Goal: Information Seeking & Learning: Find specific fact

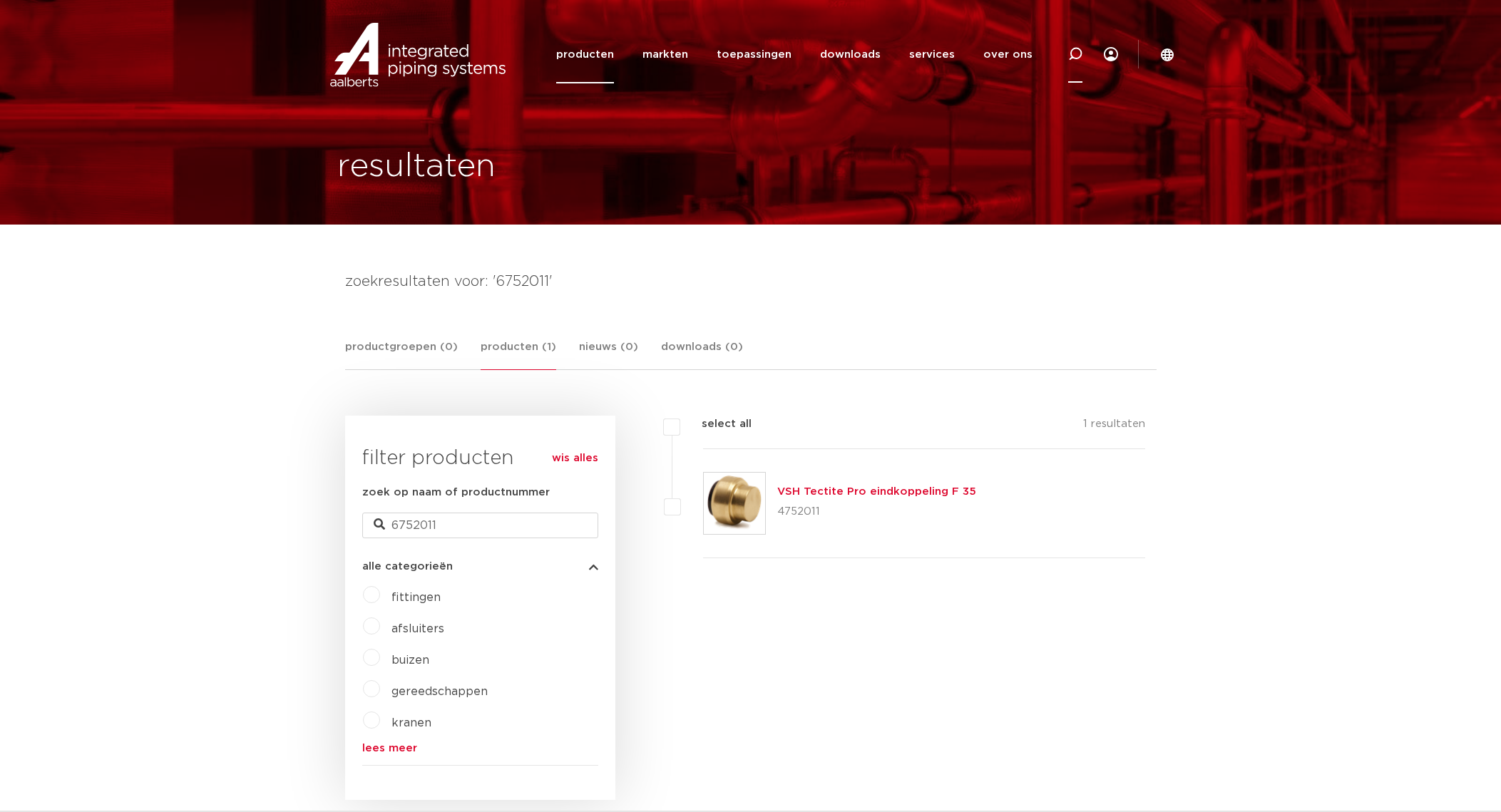
click at [1072, 57] on icon at bounding box center [1075, 54] width 17 height 17
type input "r2409"
click button "Zoeken" at bounding box center [0, 0] width 0 height 0
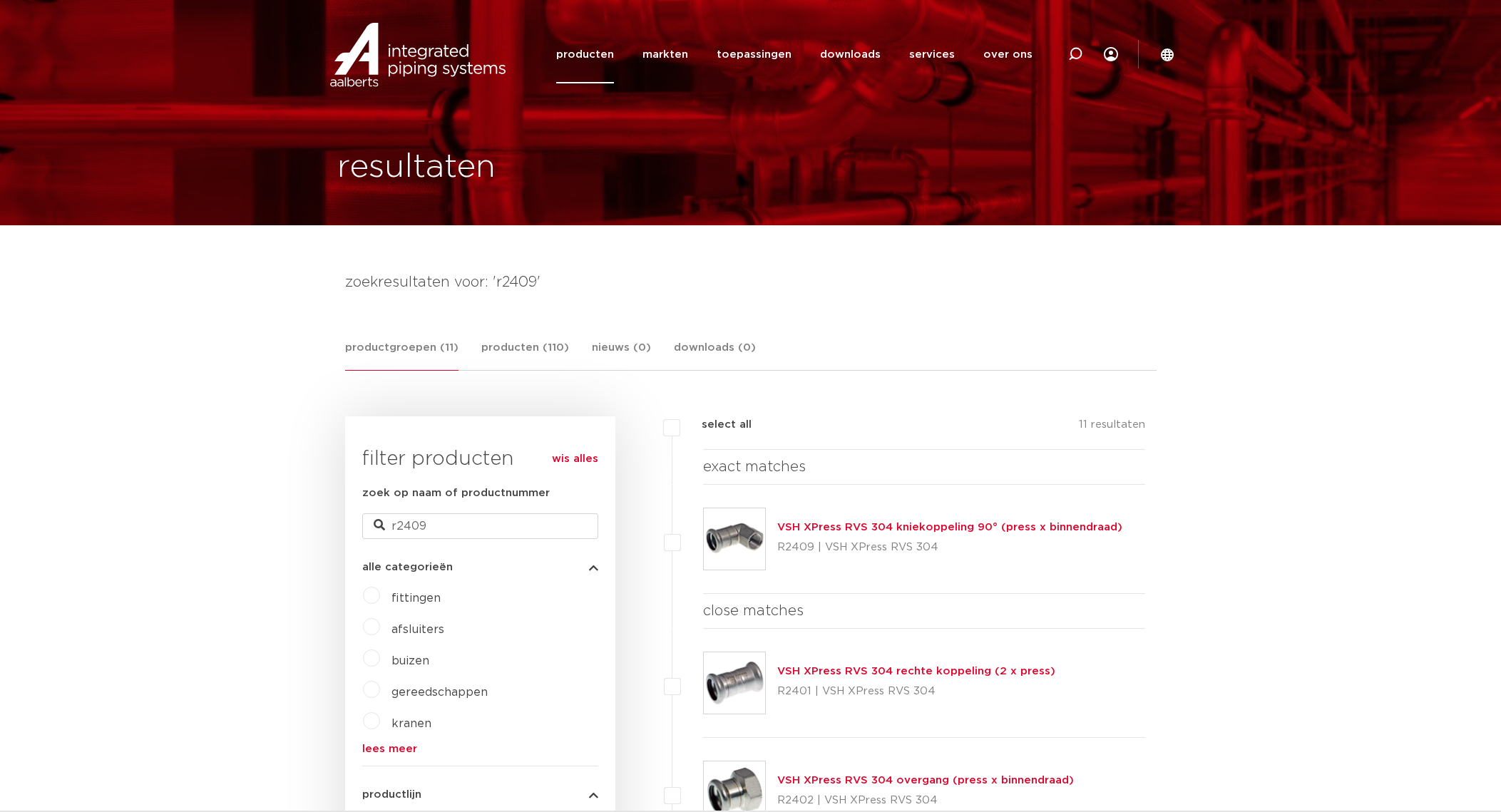
scroll to position [4, 0]
click at [940, 526] on link "VSH XPress RVS 304 kniekoppeling 90° (press x binnendraad)" at bounding box center [949, 527] width 345 height 11
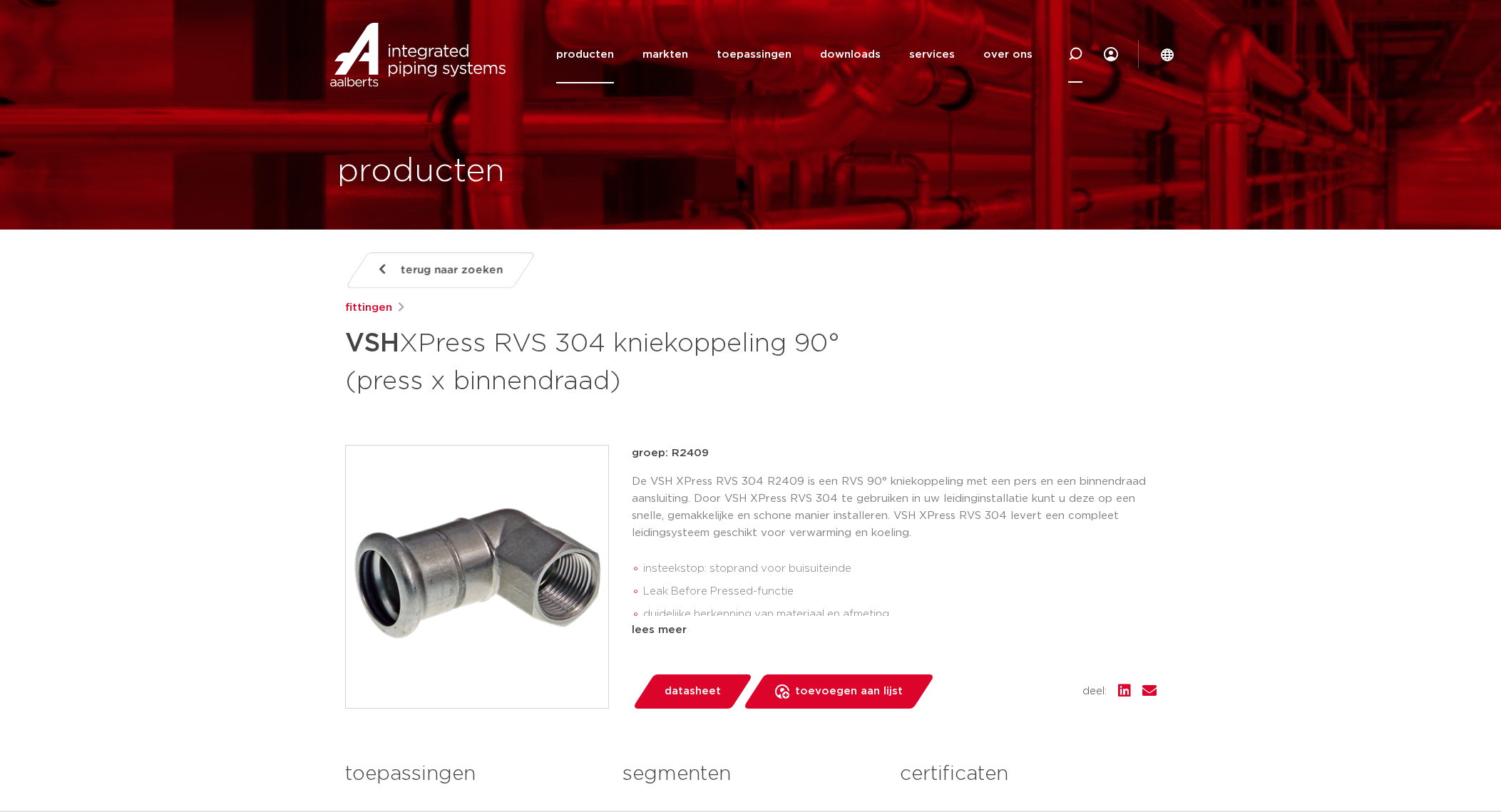
click at [1075, 60] on icon at bounding box center [1075, 54] width 14 height 14
type input "r2402"
click button "Zoeken" at bounding box center [0, 0] width 0 height 0
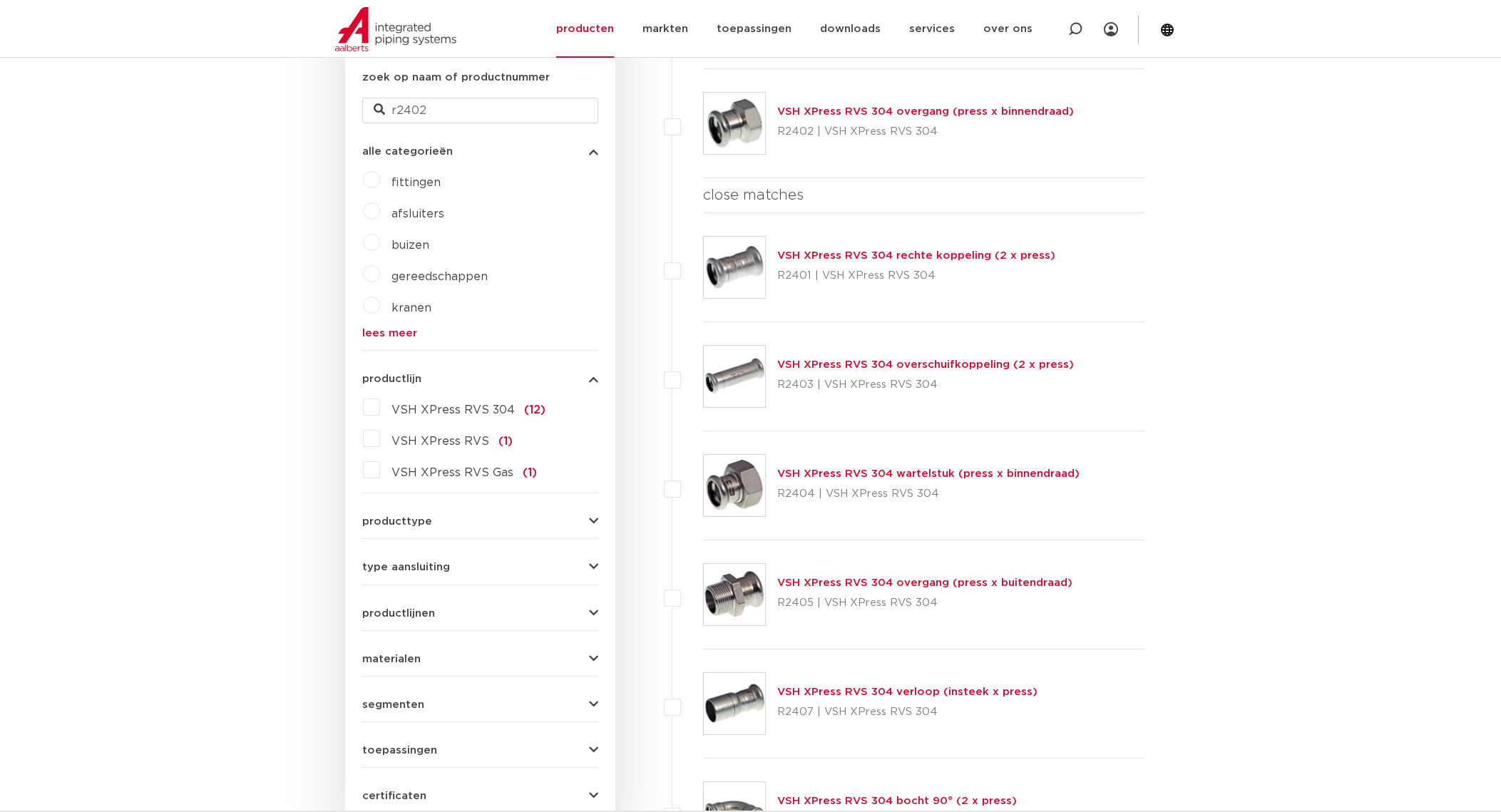
click at [906, 107] on link "VSH XPress RVS 304 overgang (press x binnendraad)" at bounding box center [925, 112] width 297 height 11
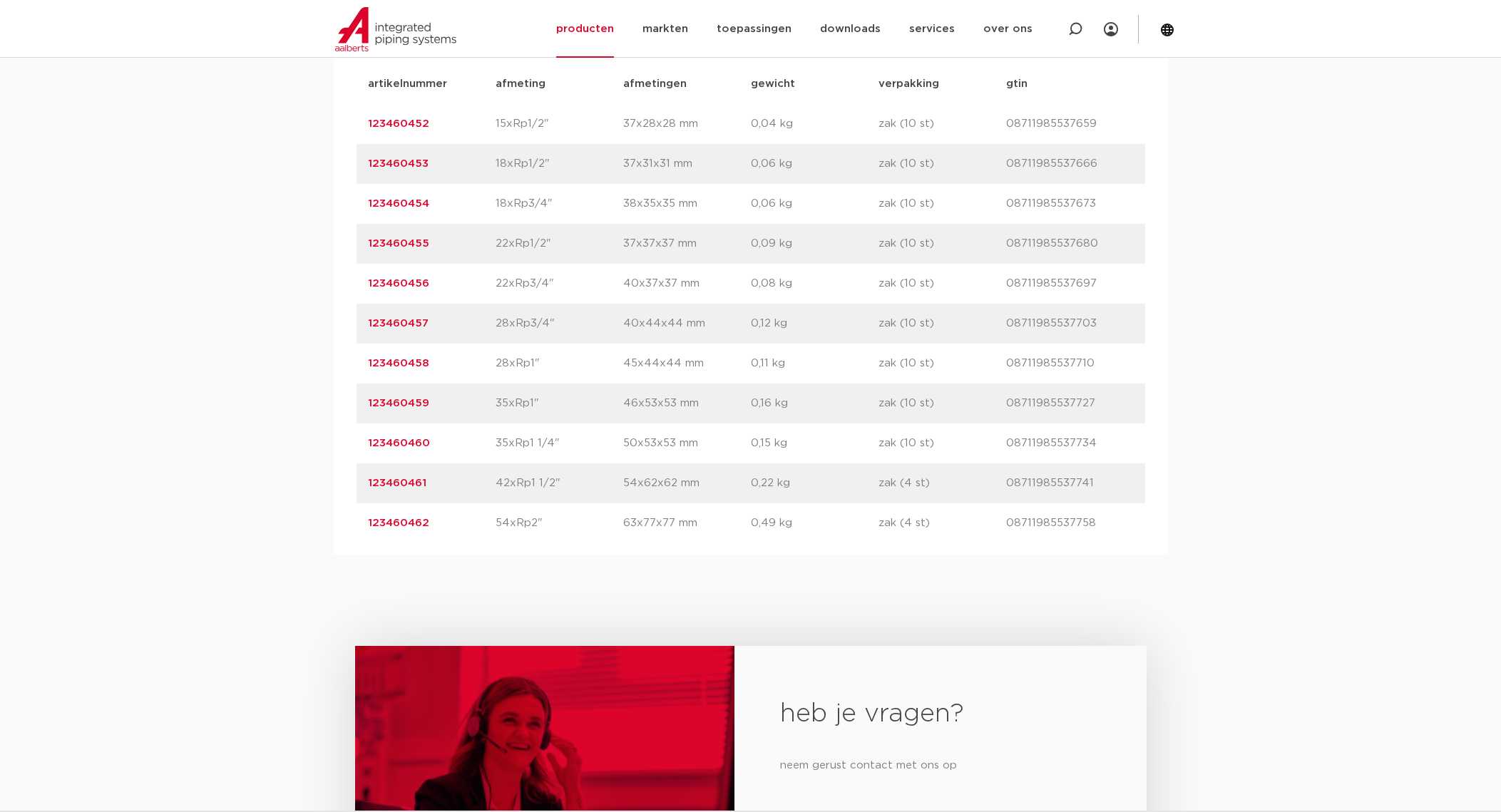
scroll to position [831, 0]
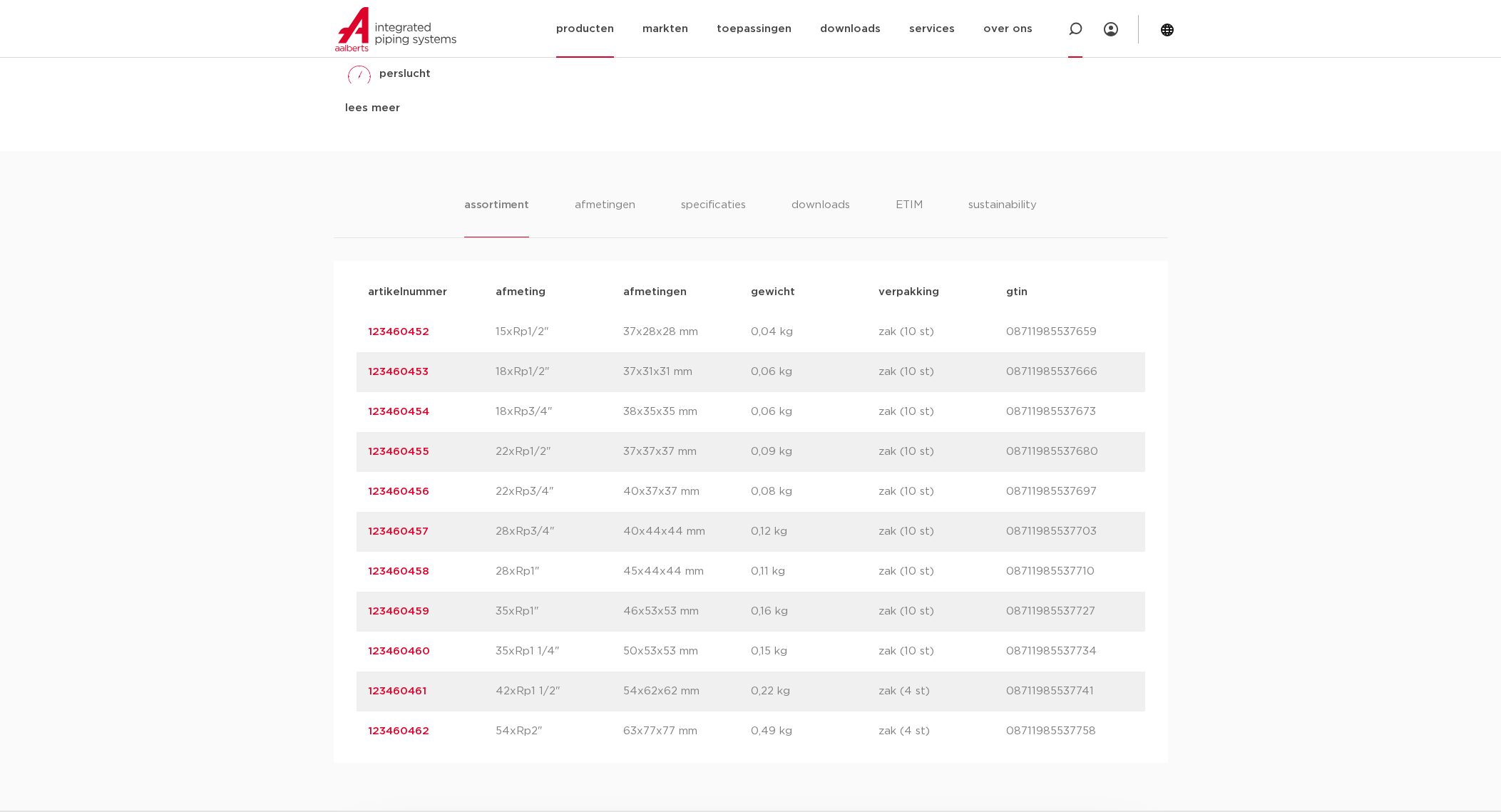
click at [1077, 22] on icon at bounding box center [1075, 29] width 17 height 17
type input "r2404"
click button "Zoeken" at bounding box center [0, 0] width 0 height 0
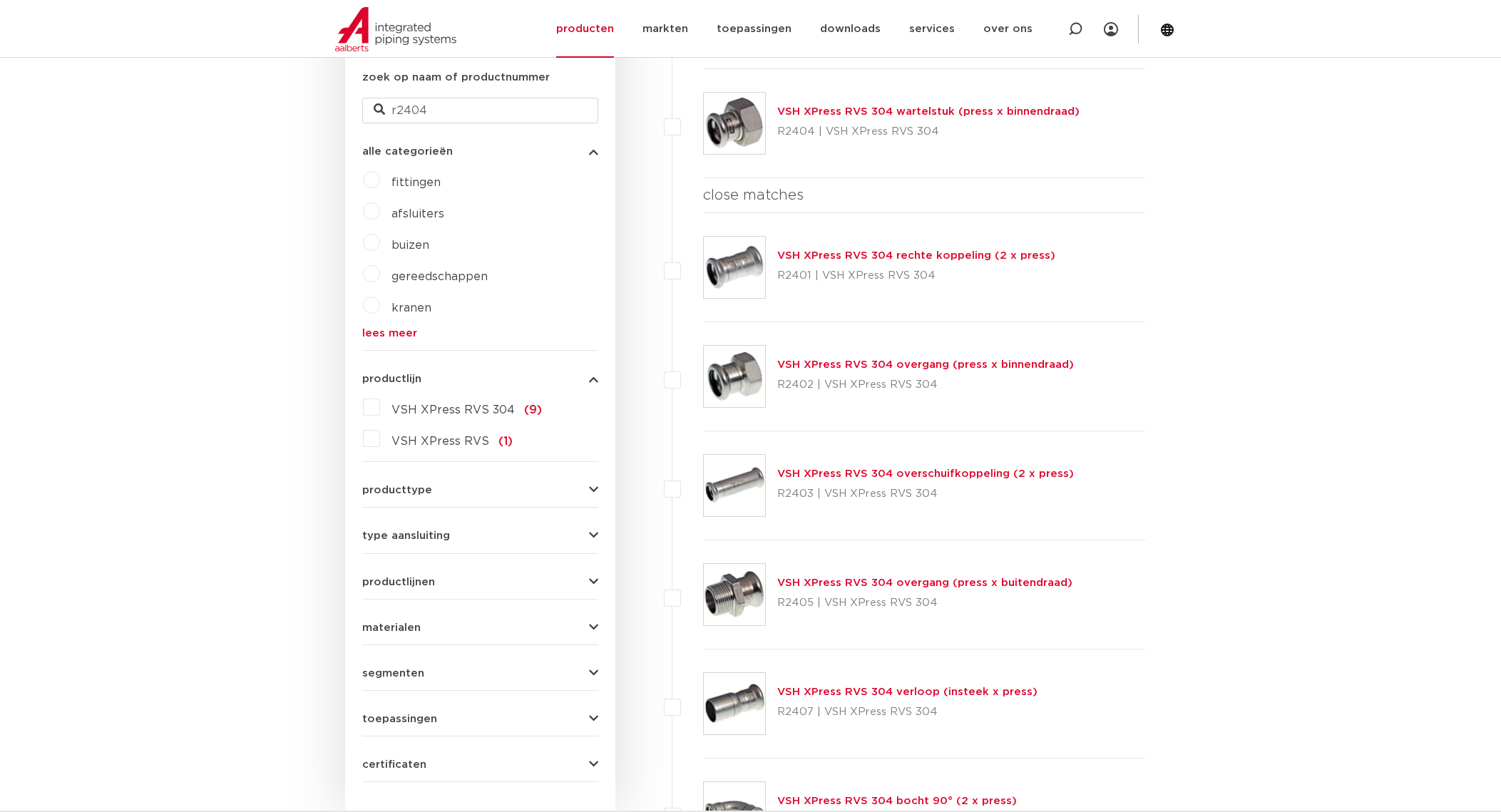
click at [916, 107] on link "VSH XPress RVS 304 wartelstuk (press x binnendraad)" at bounding box center [928, 112] width 302 height 11
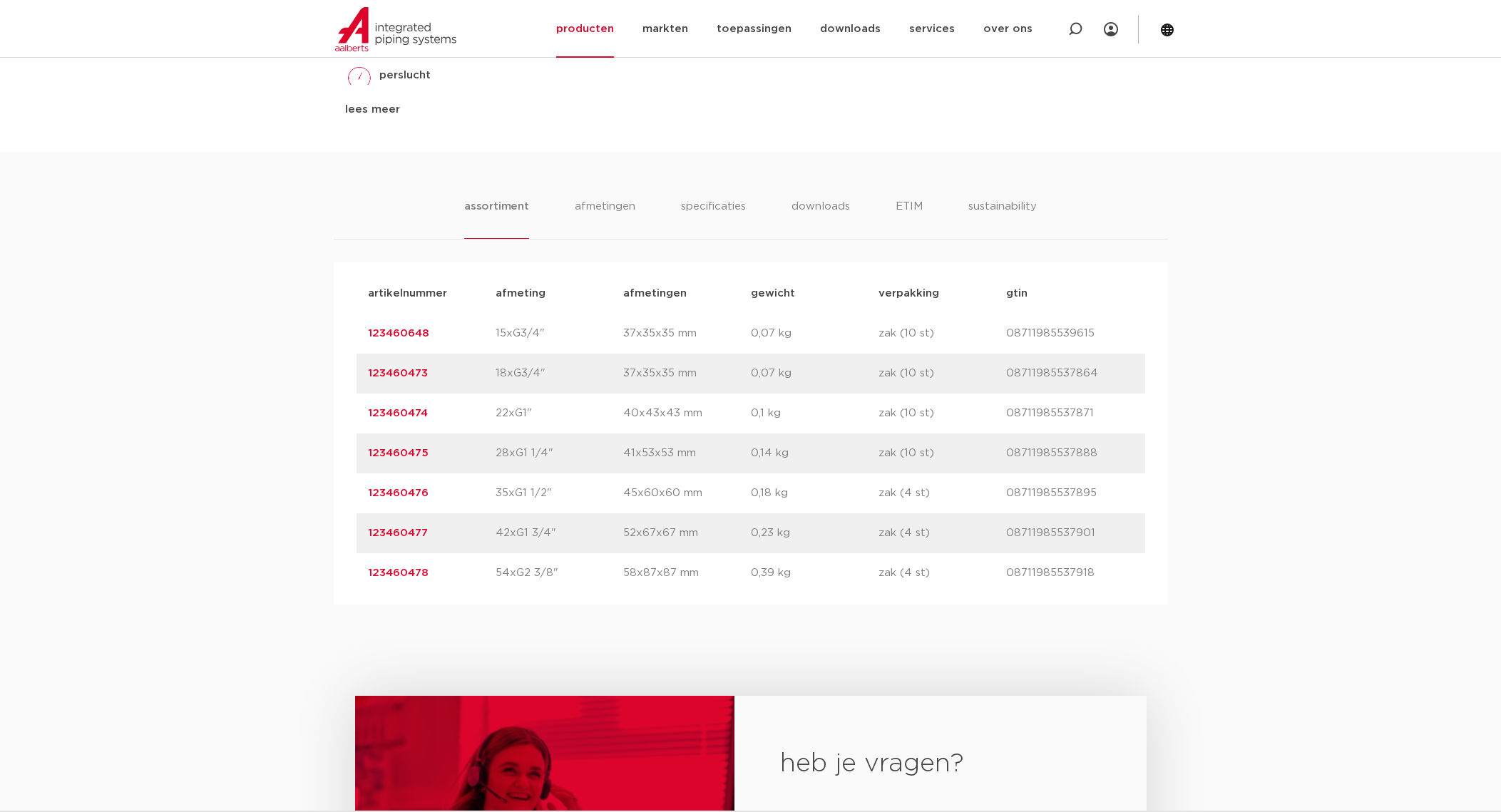
scroll to position [831, 0]
click at [410, 449] on link "123460475" at bounding box center [398, 451] width 61 height 11
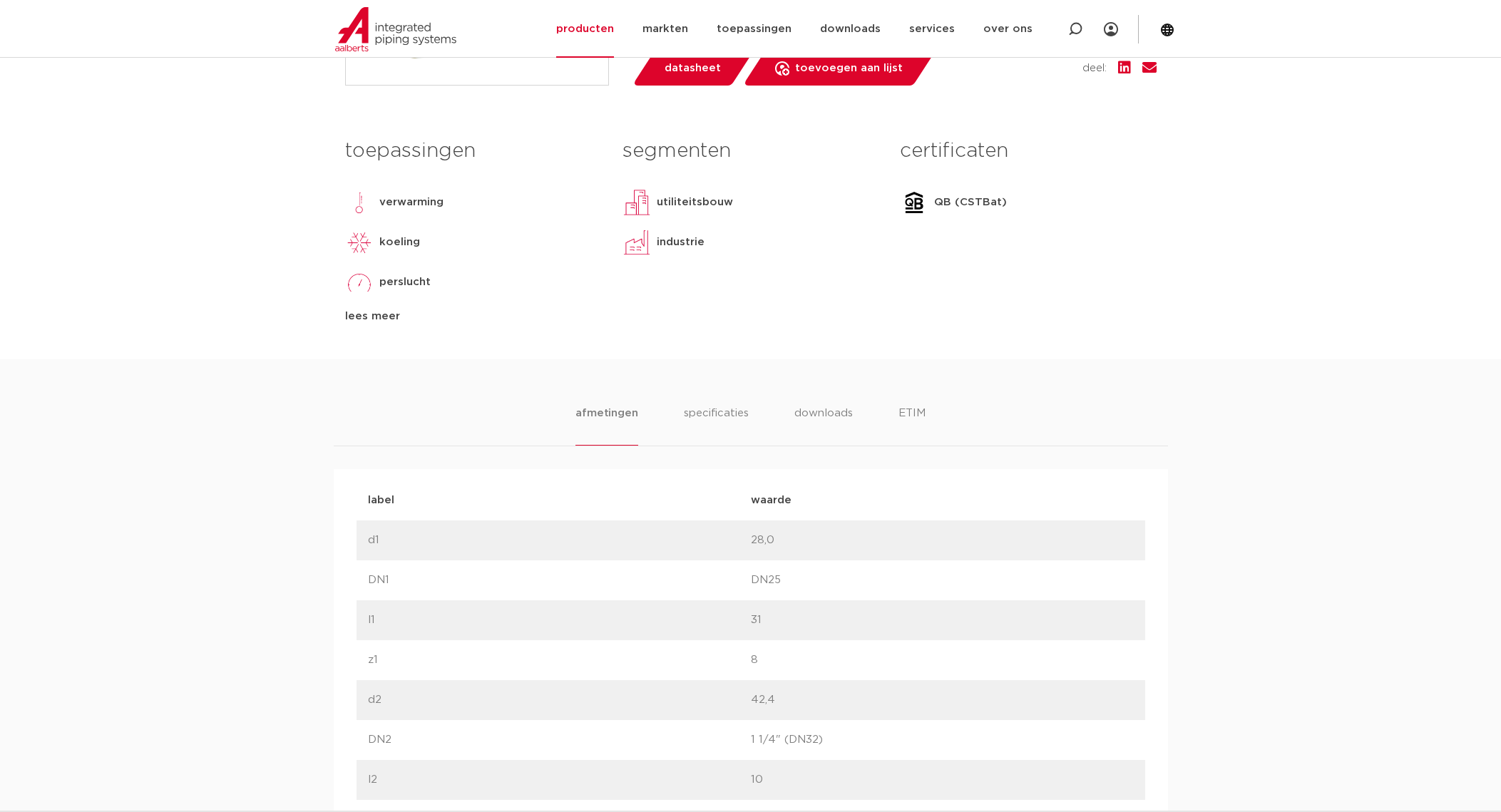
scroll to position [831, 0]
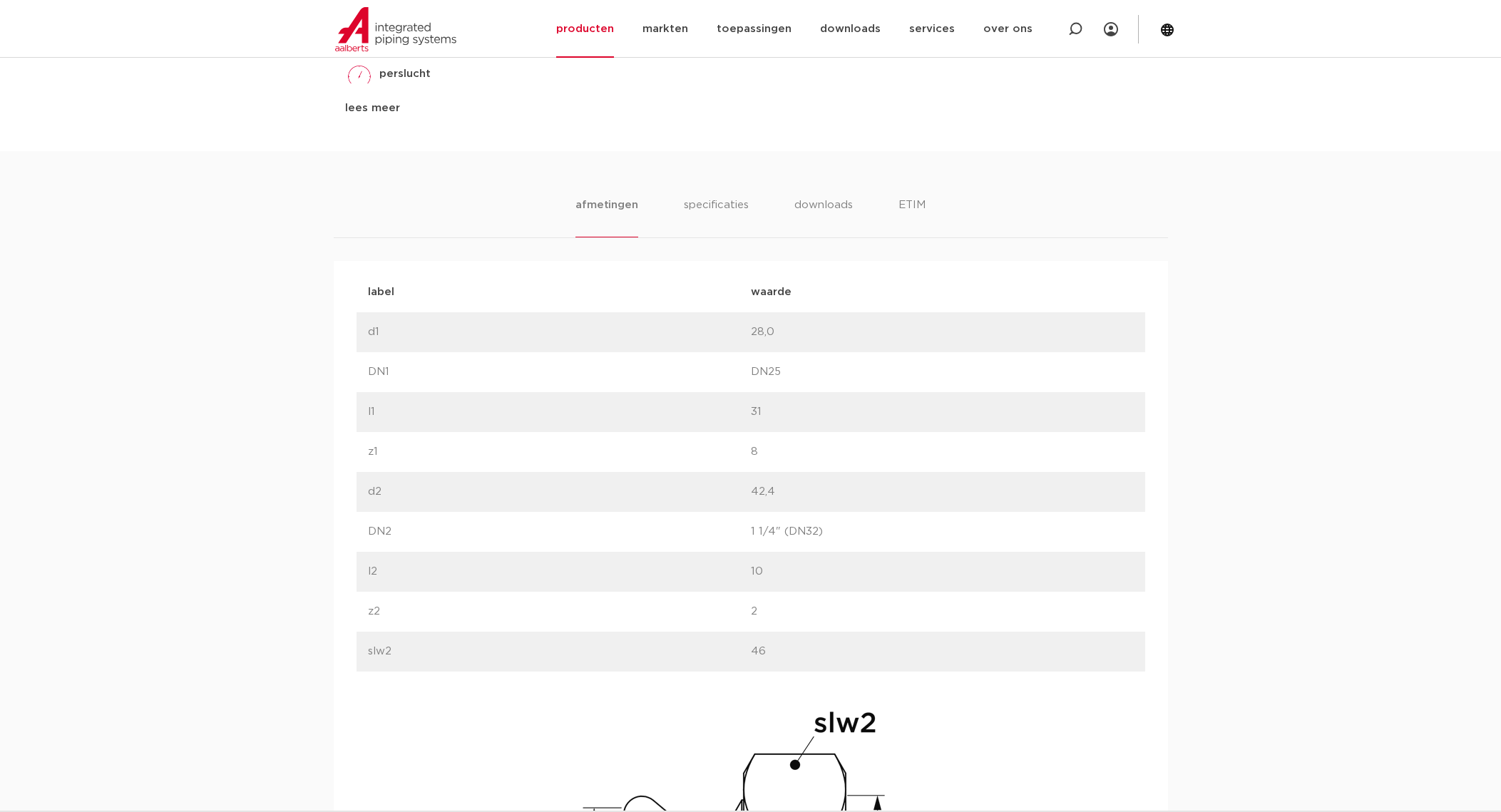
click at [207, 541] on div "afmetingen specificaties downloads ETIM afmetingen specificaties downloads ETIM…" at bounding box center [750, 667] width 1501 height 1033
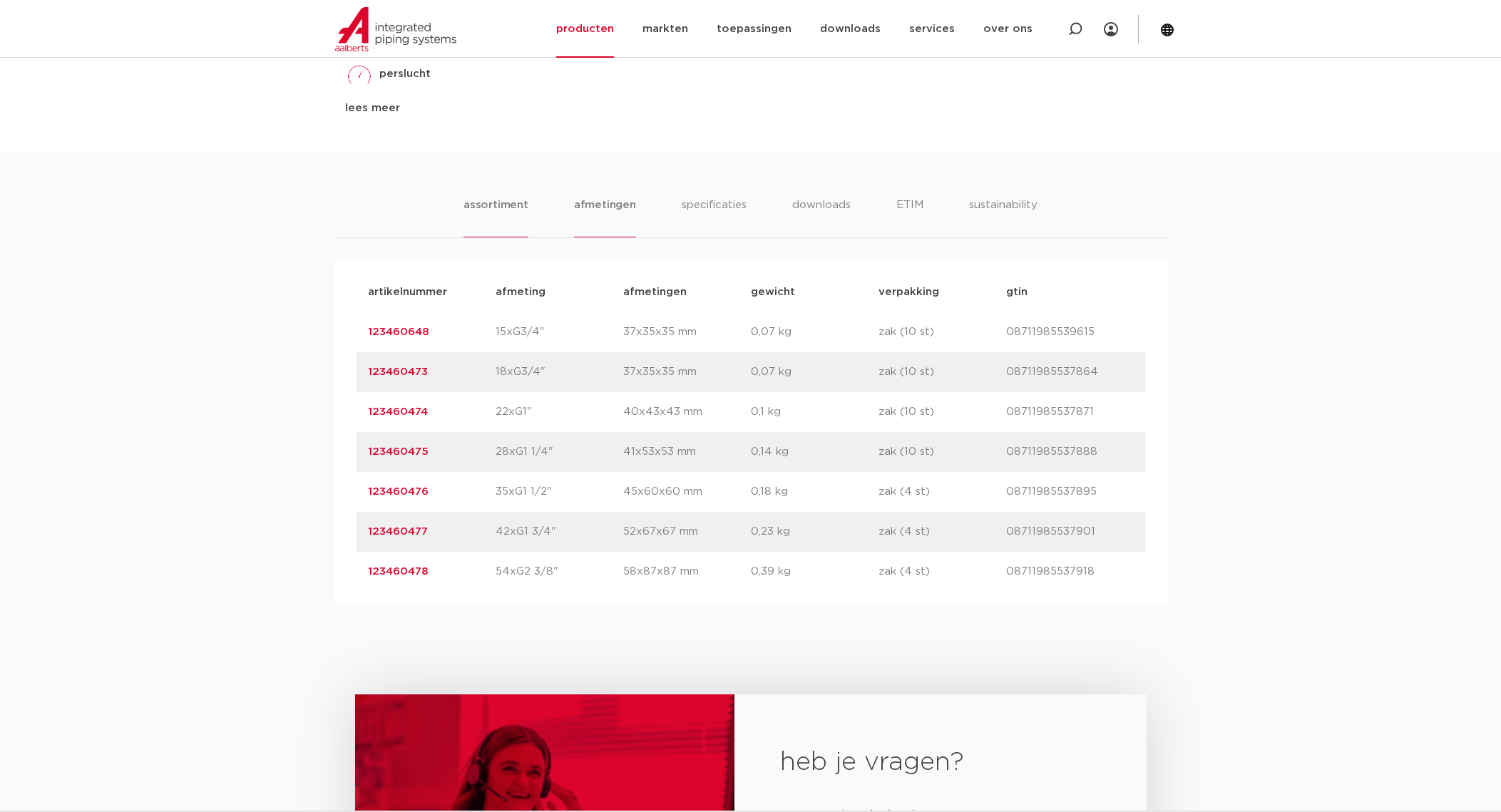
click at [606, 214] on li "afmetingen" at bounding box center [605, 216] width 62 height 40
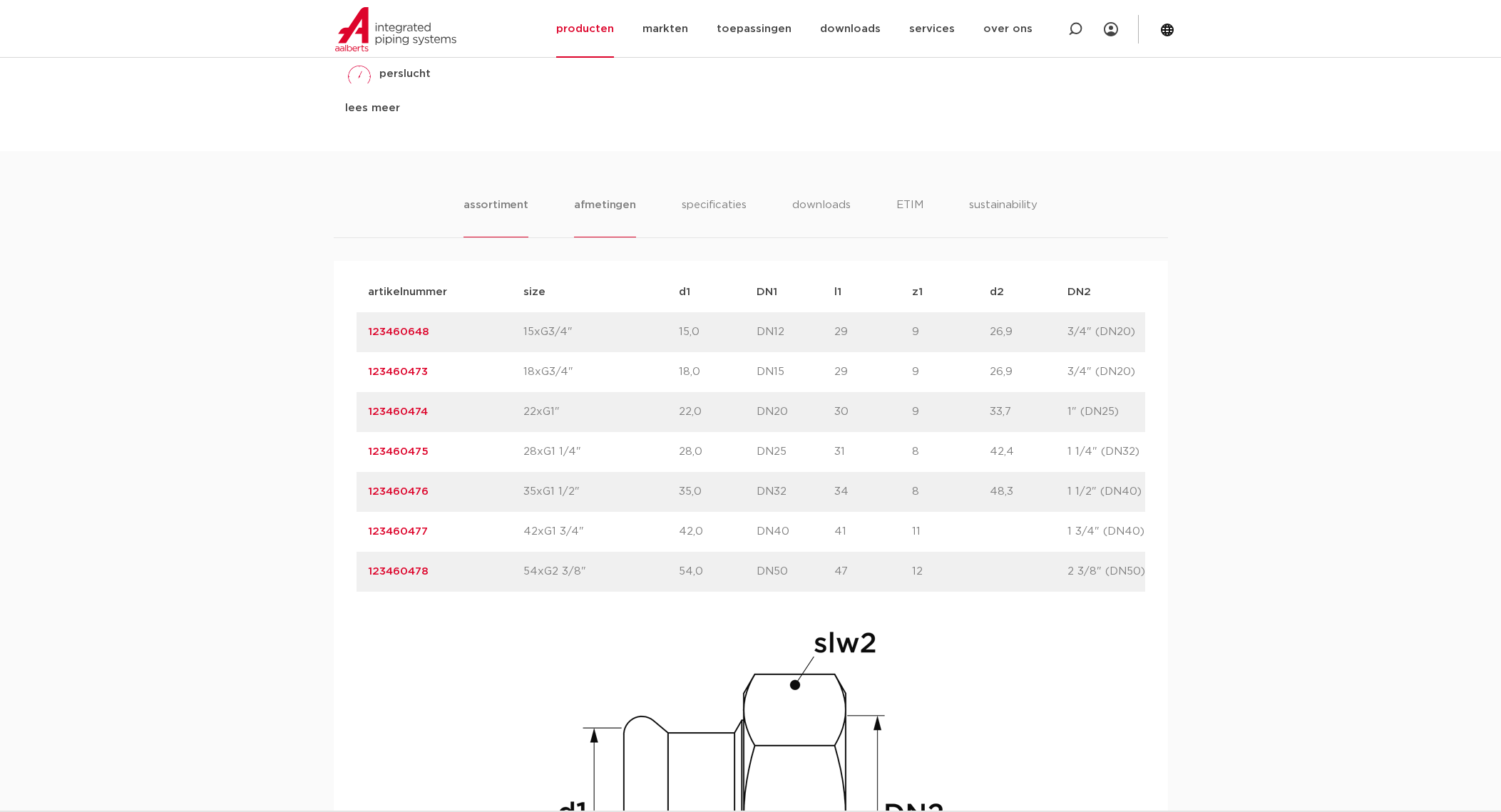
click at [520, 205] on li "assortiment" at bounding box center [496, 216] width 65 height 40
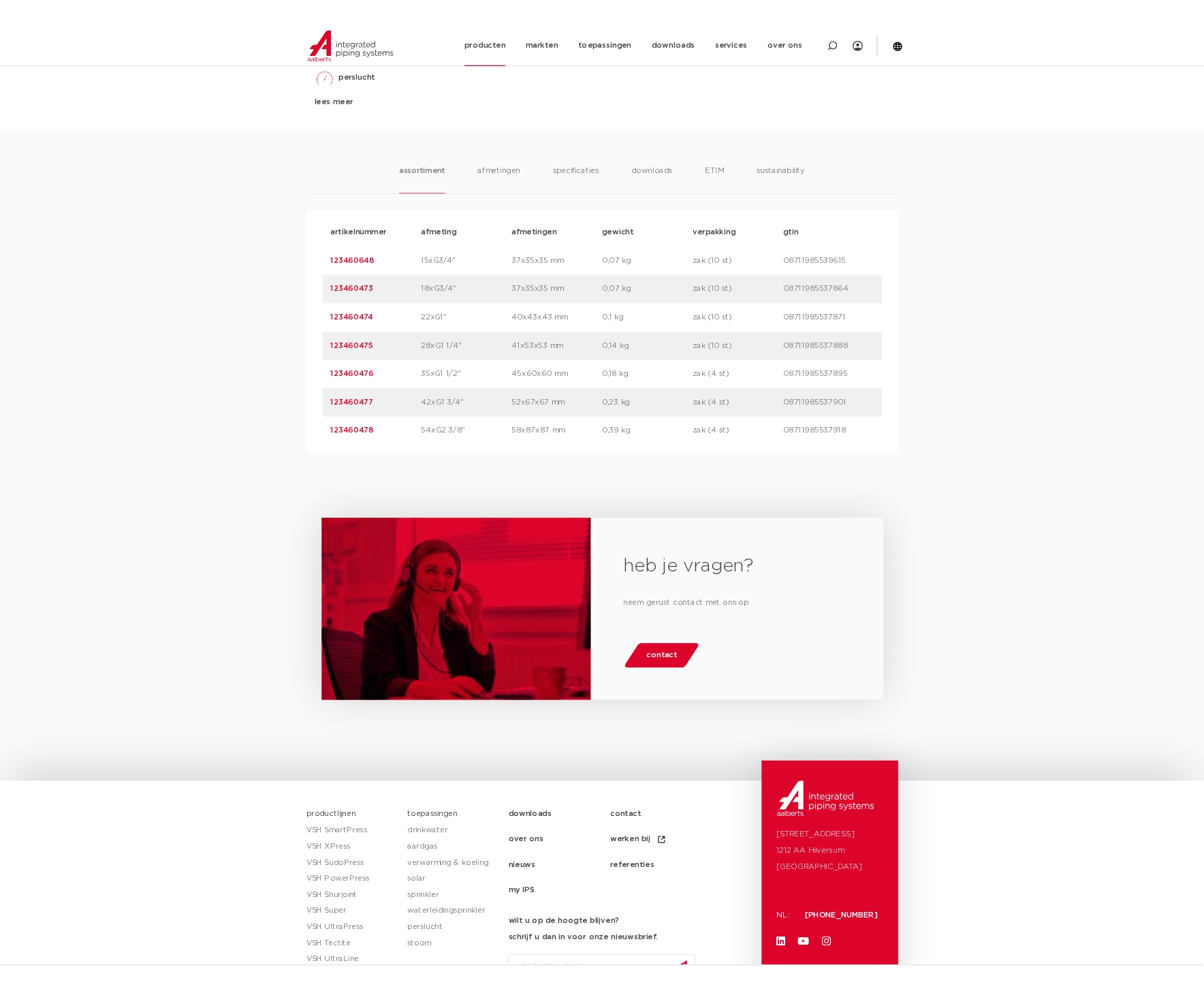
scroll to position [794, 0]
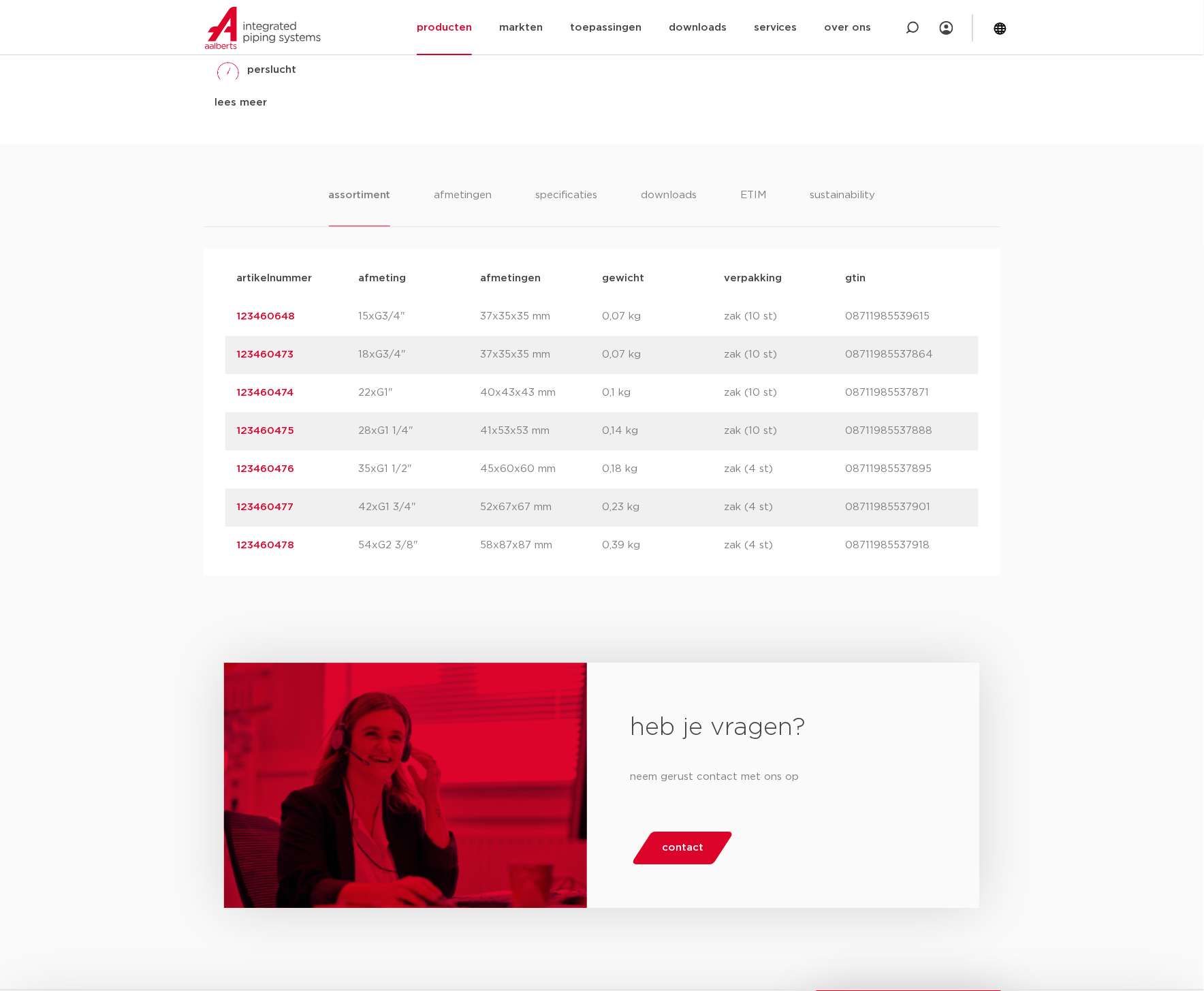
click at [120, 655] on div "heb je vragen? neem gerust contact met ons op contact" at bounding box center [602, 796] width 1204 height 441
click at [467, 193] on li "afmetingen" at bounding box center [462, 207] width 60 height 38
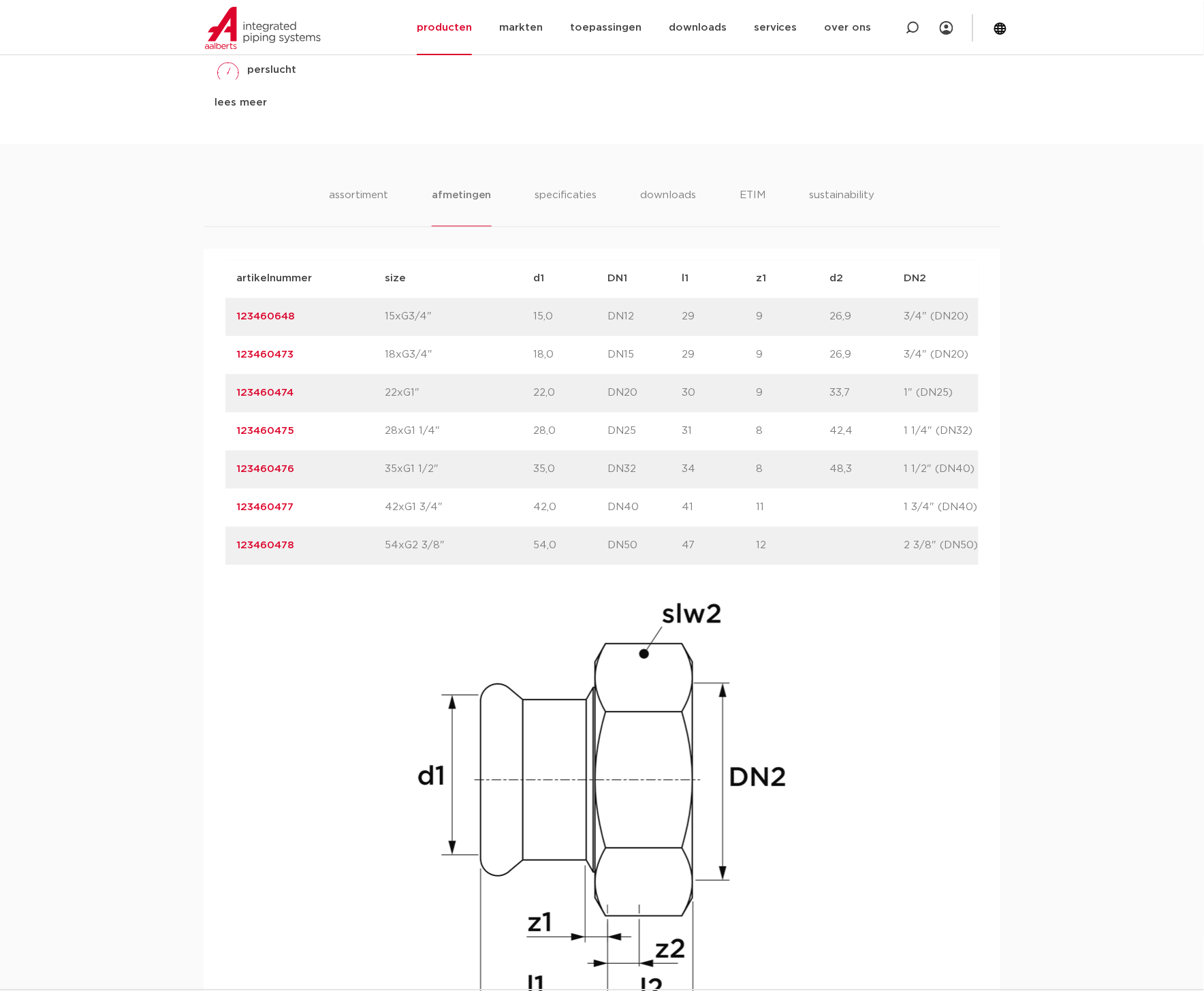
scroll to position [0, 215]
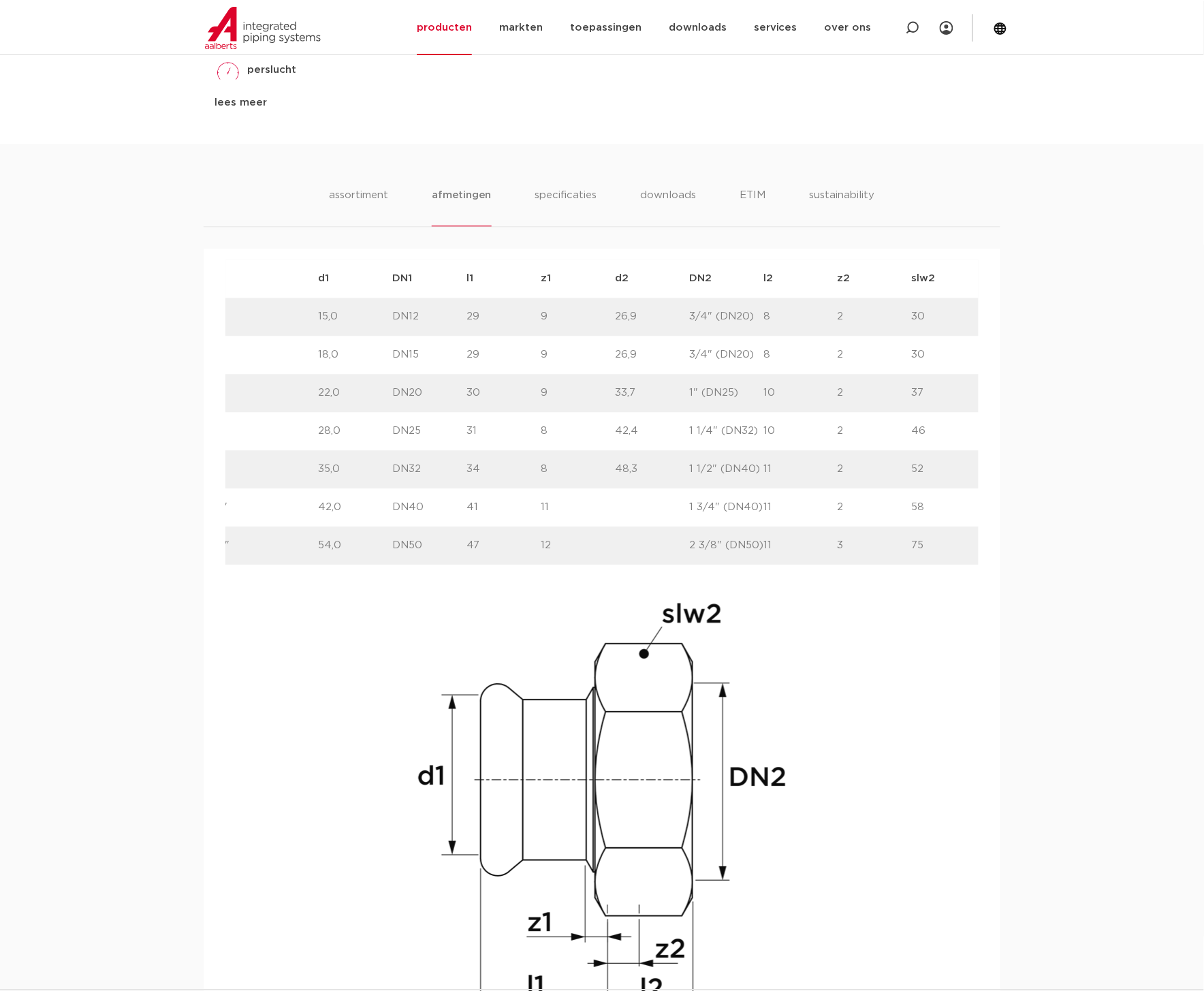
click at [250, 775] on div "artikelnummer size d1 DN1" at bounding box center [602, 641] width 753 height 762
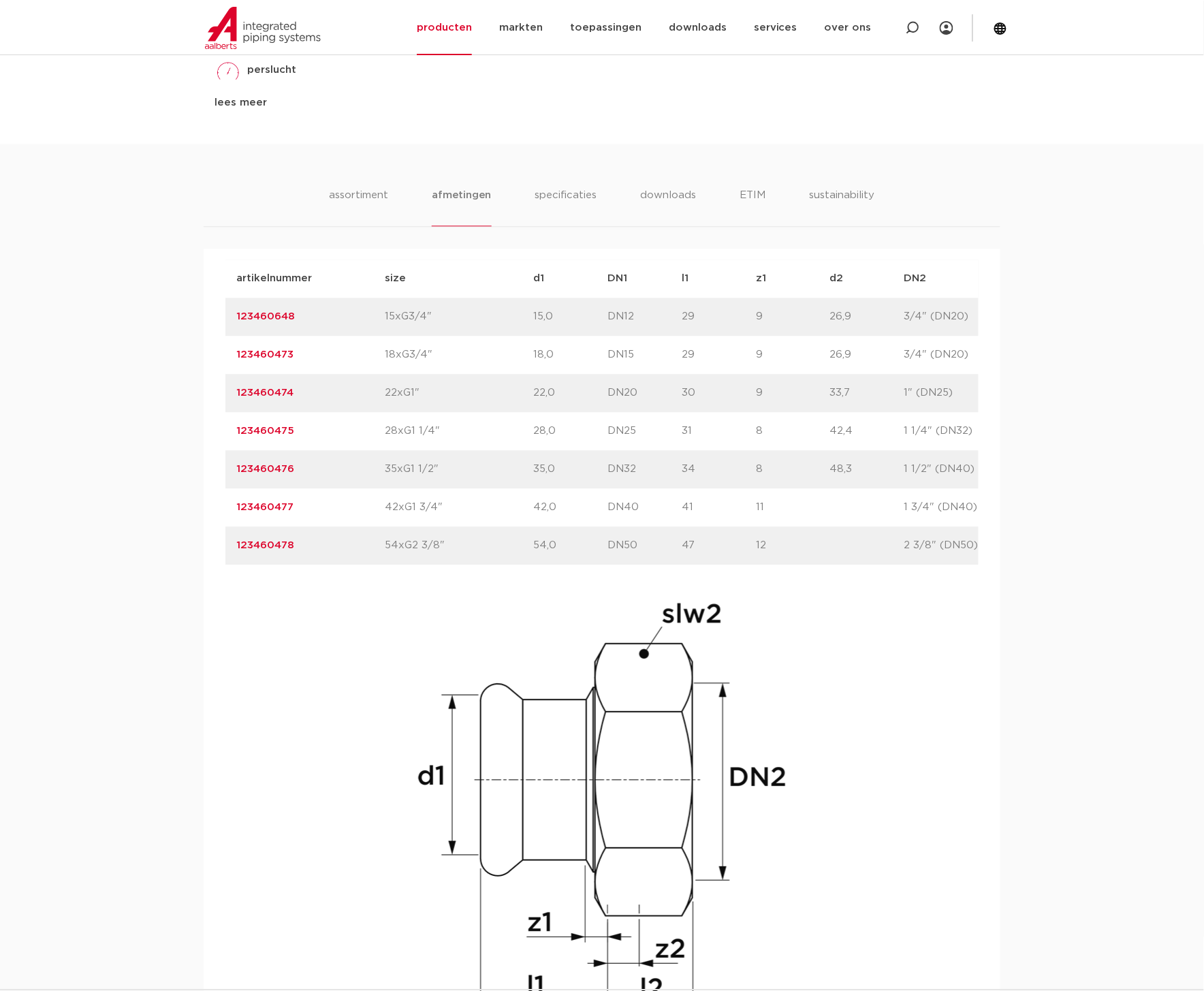
scroll to position [0, 0]
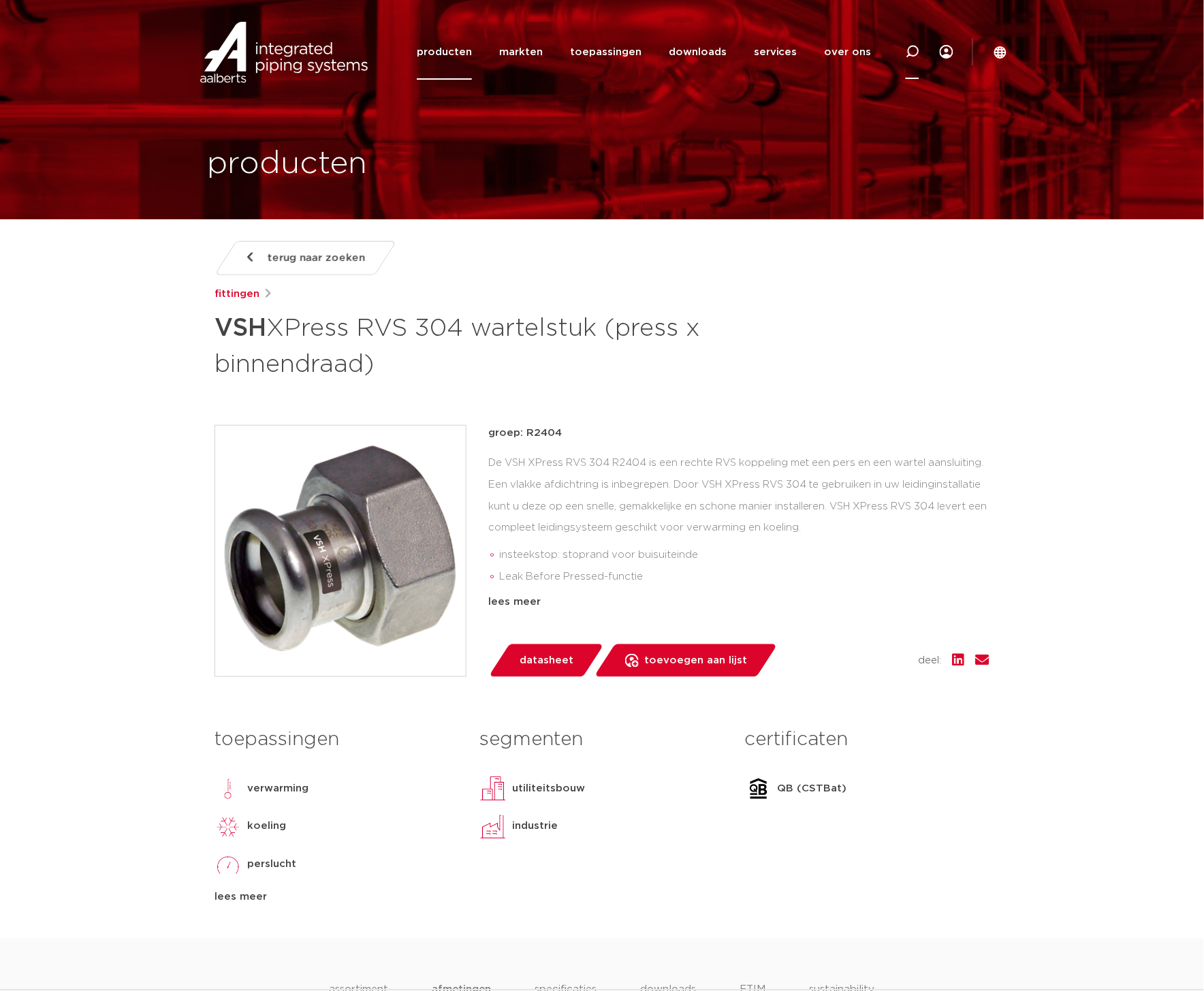
click at [910, 41] on div at bounding box center [912, 51] width 14 height 55
type input "r2402"
click button "Zoeken" at bounding box center [0, 0] width 0 height 0
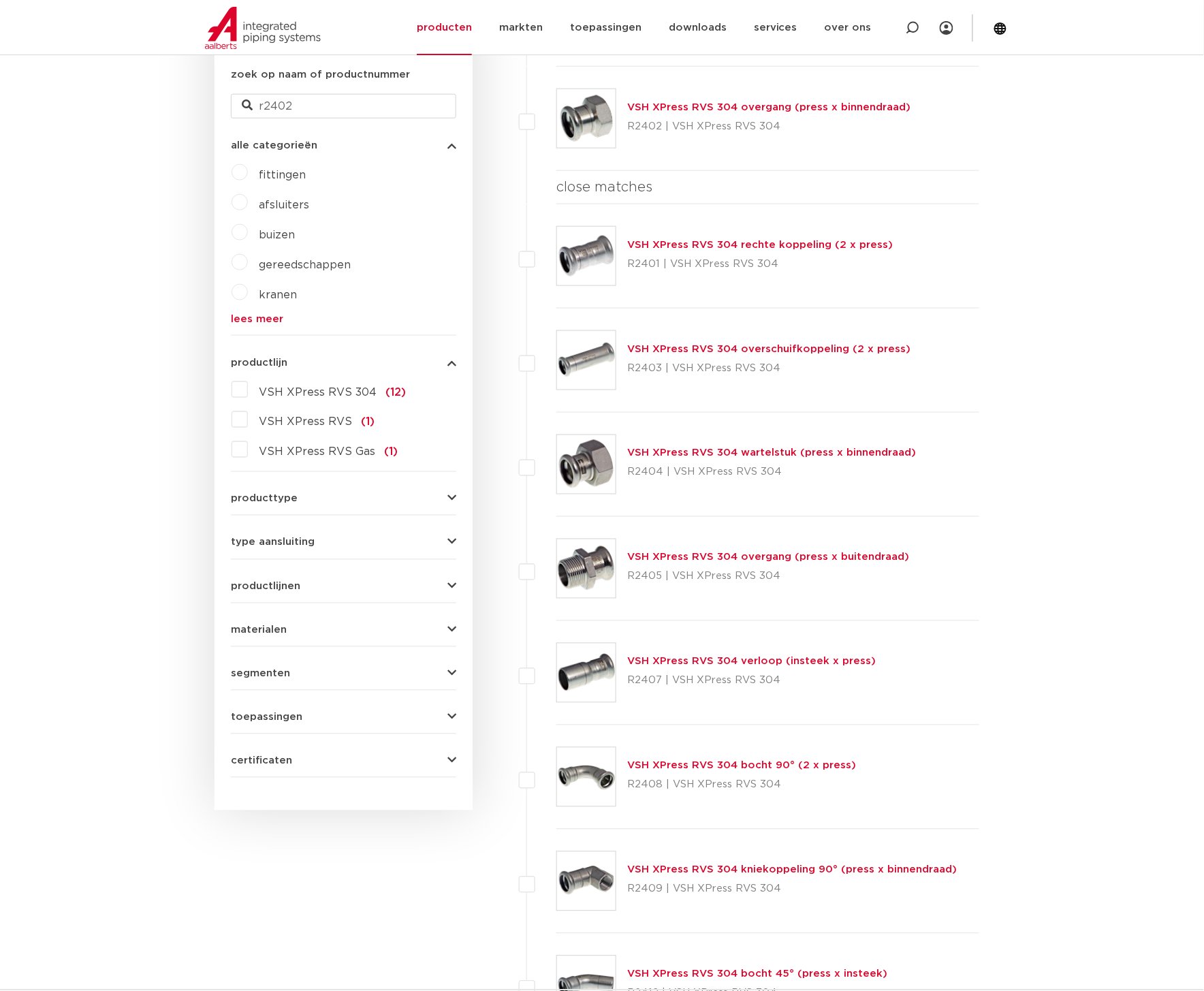
click at [786, 104] on link "VSH XPress RVS 304 overgang (press x binnendraad)" at bounding box center [769, 107] width 283 height 11
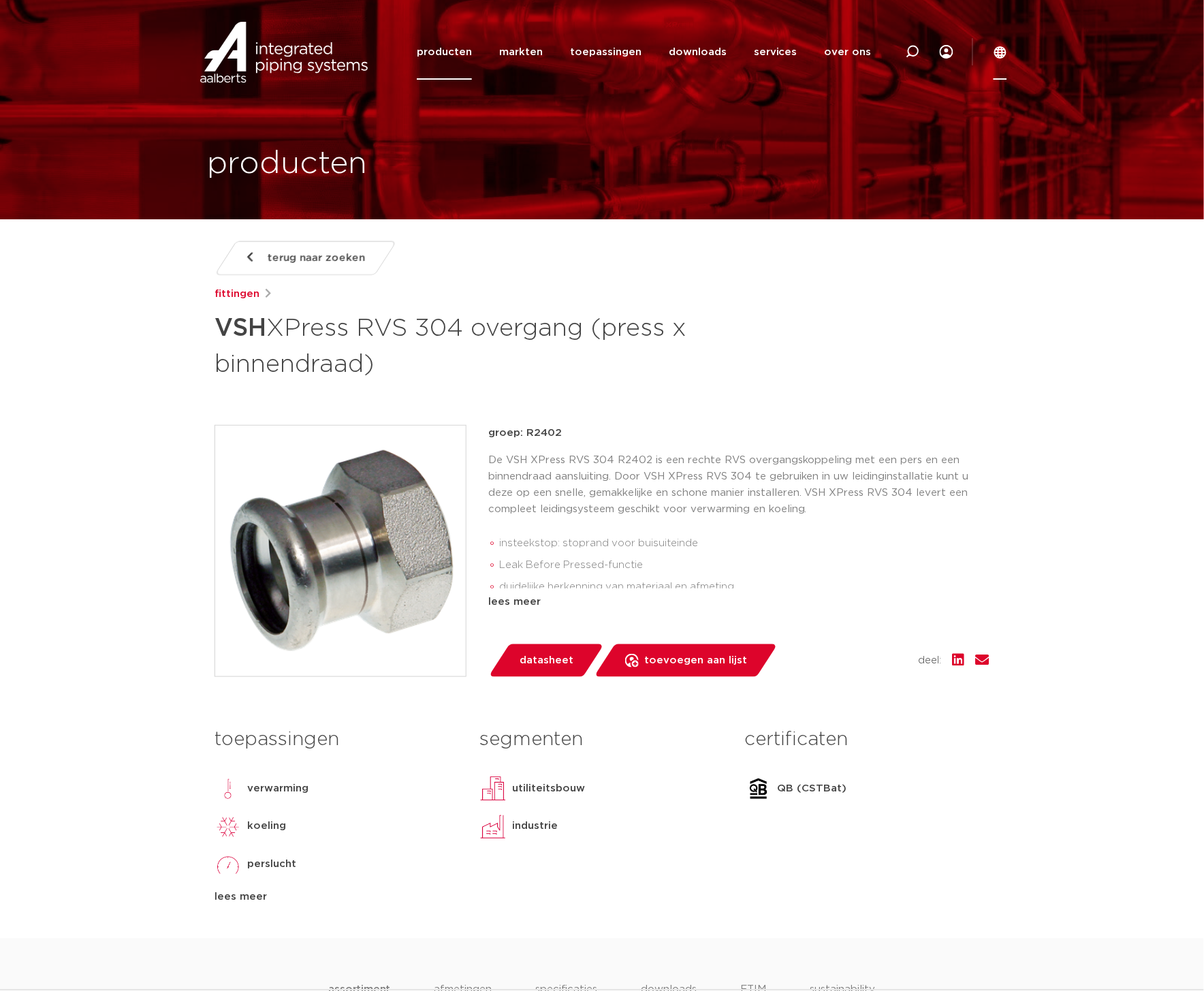
click at [999, 50] on icon at bounding box center [1000, 52] width 12 height 12
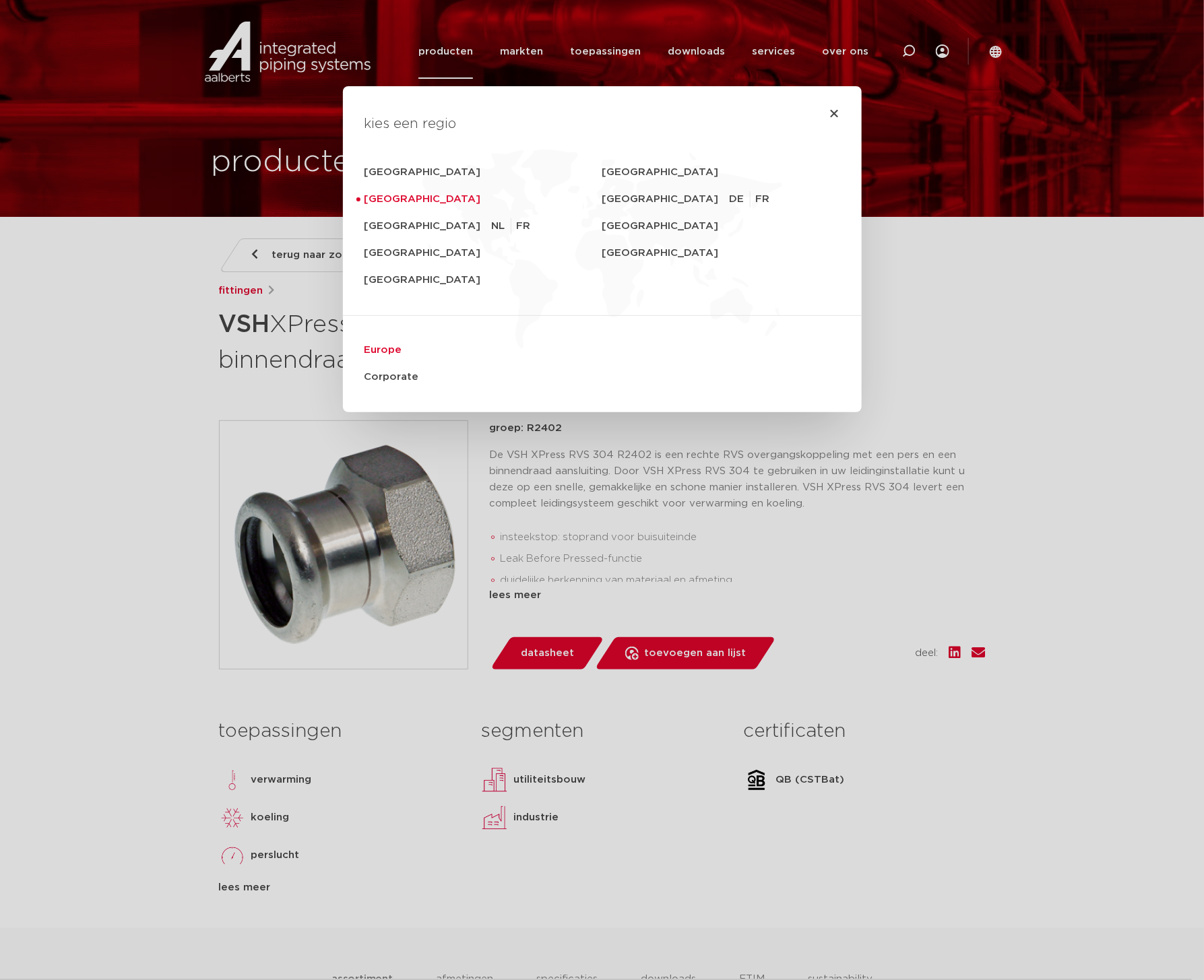
click at [374, 347] on link "Europe" at bounding box center [603, 351] width 476 height 27
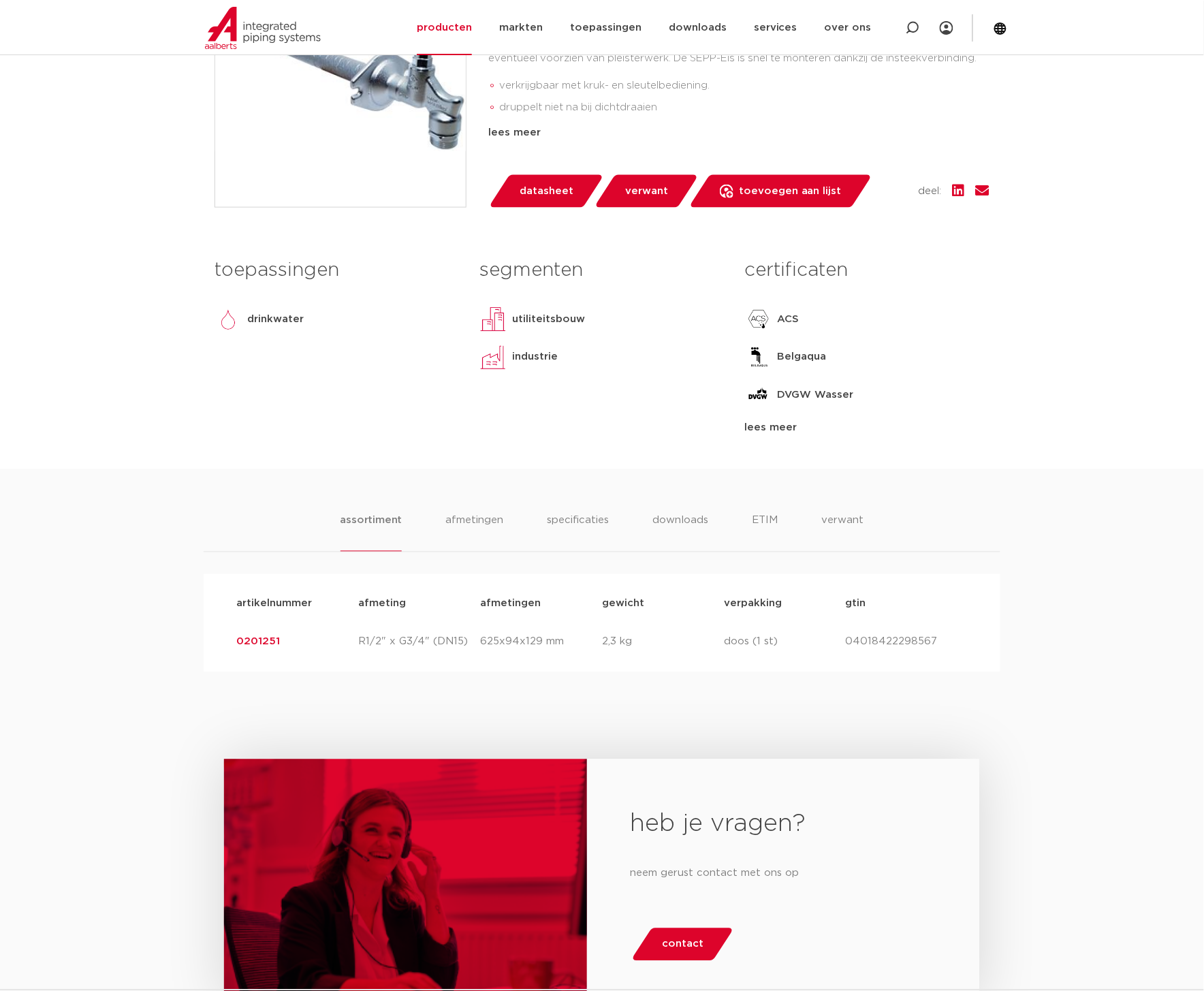
scroll to position [397, 0]
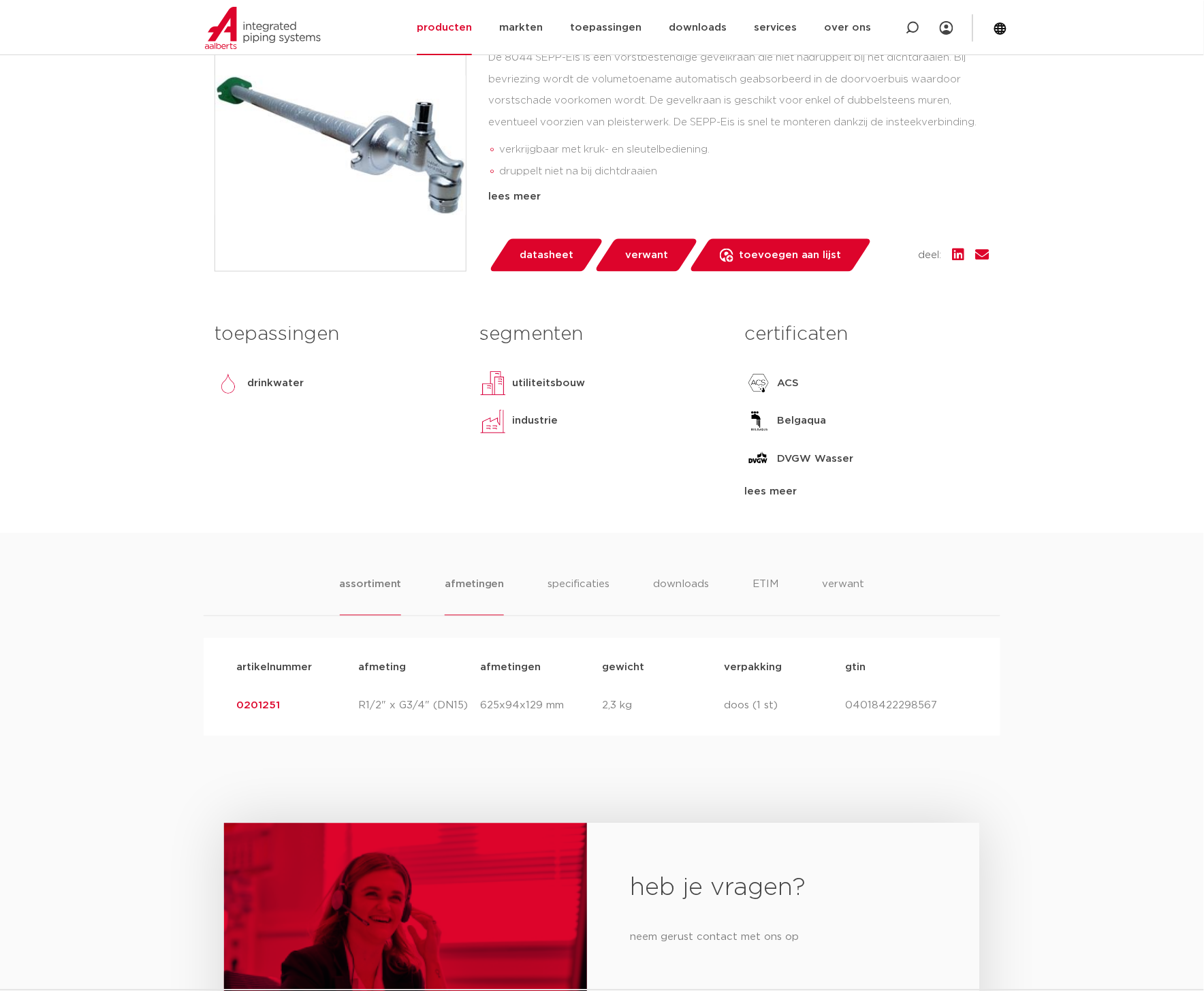
click at [486, 581] on li "afmetingen" at bounding box center [474, 596] width 60 height 38
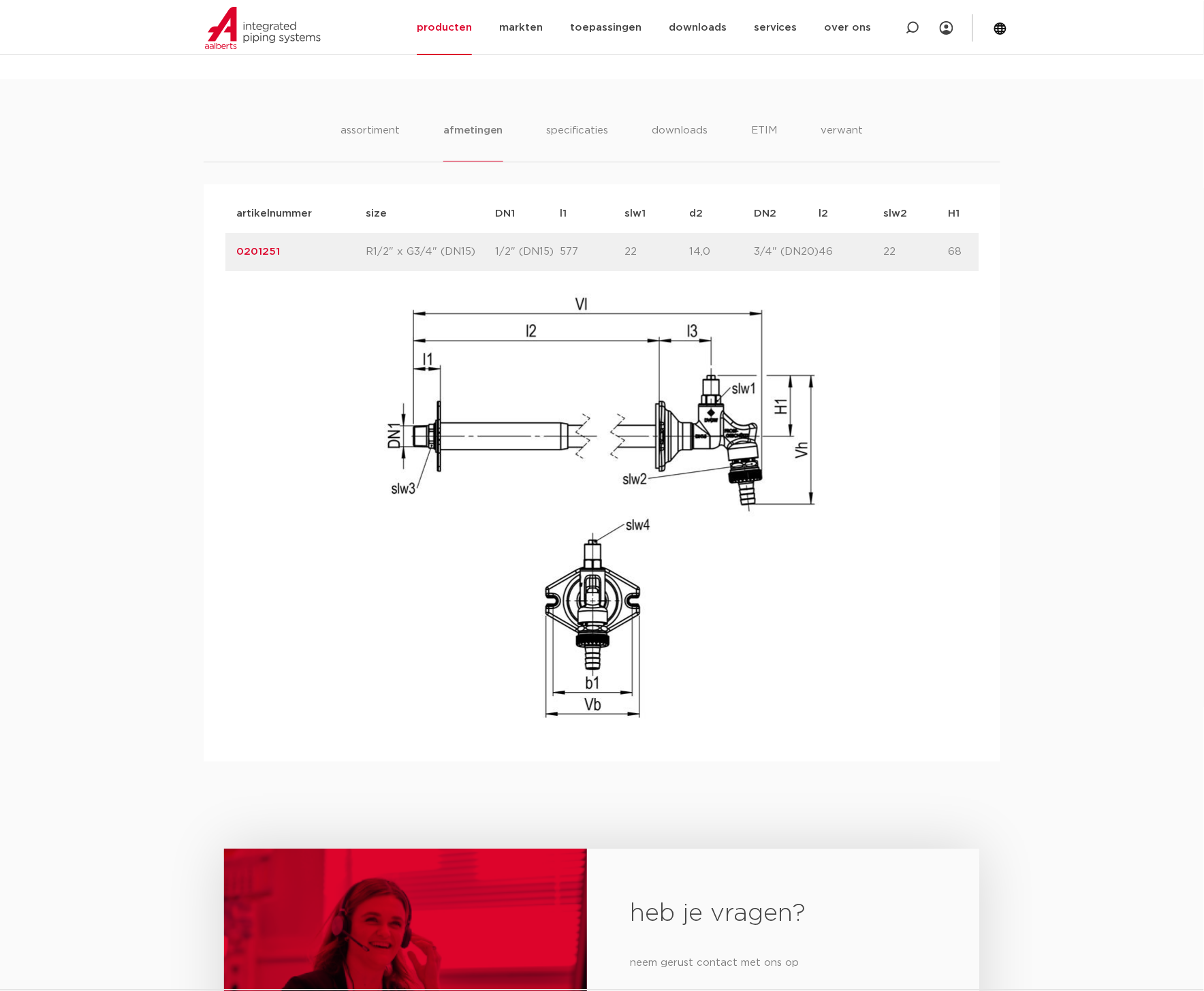
scroll to position [993, 0]
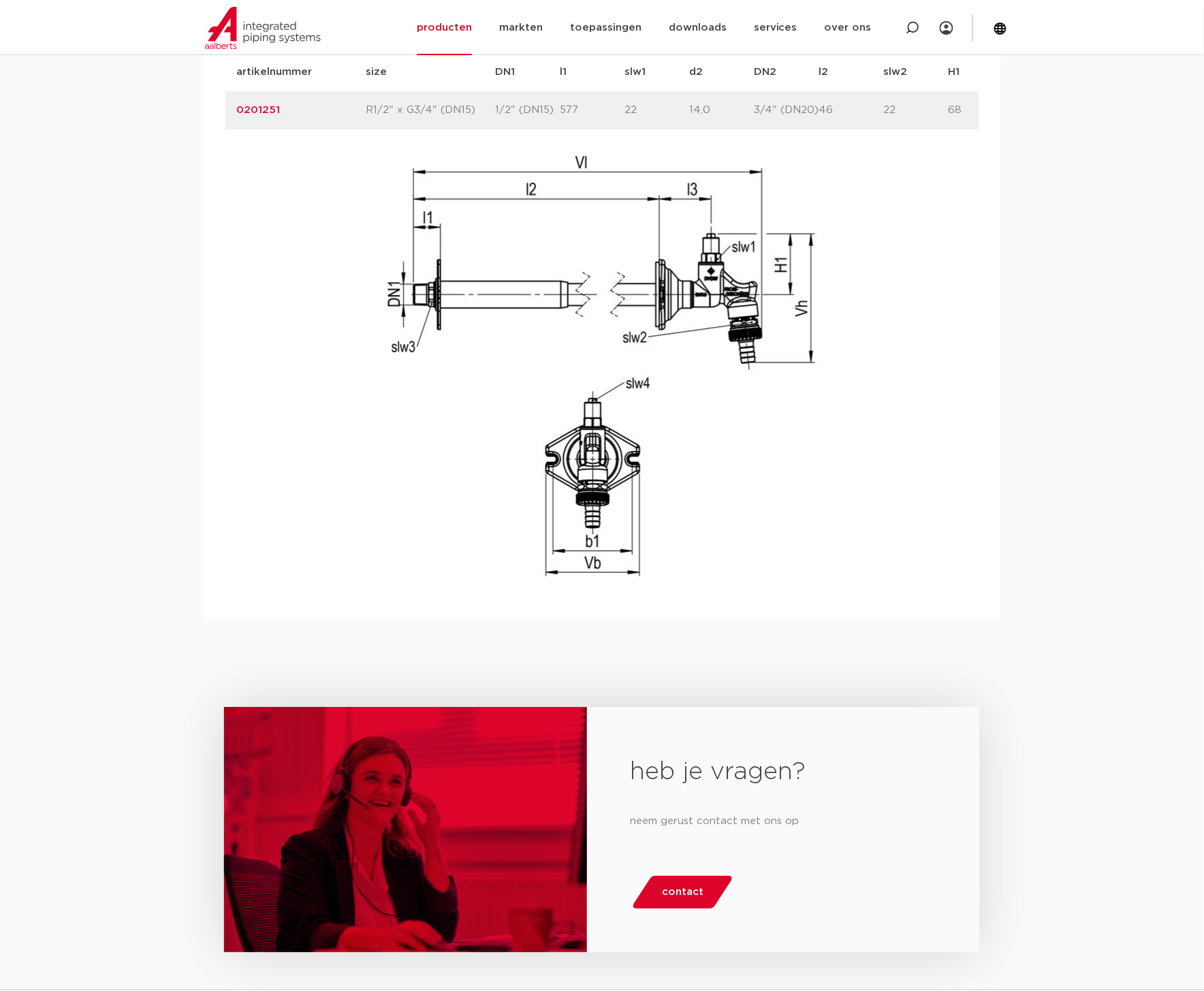
drag, startPoint x: 182, startPoint y: 678, endPoint x: 250, endPoint y: 627, distance: 85.0
click at [184, 677] on div "heb je vragen? neem gerust contact met ons op contact" at bounding box center [602, 840] width 1204 height 441
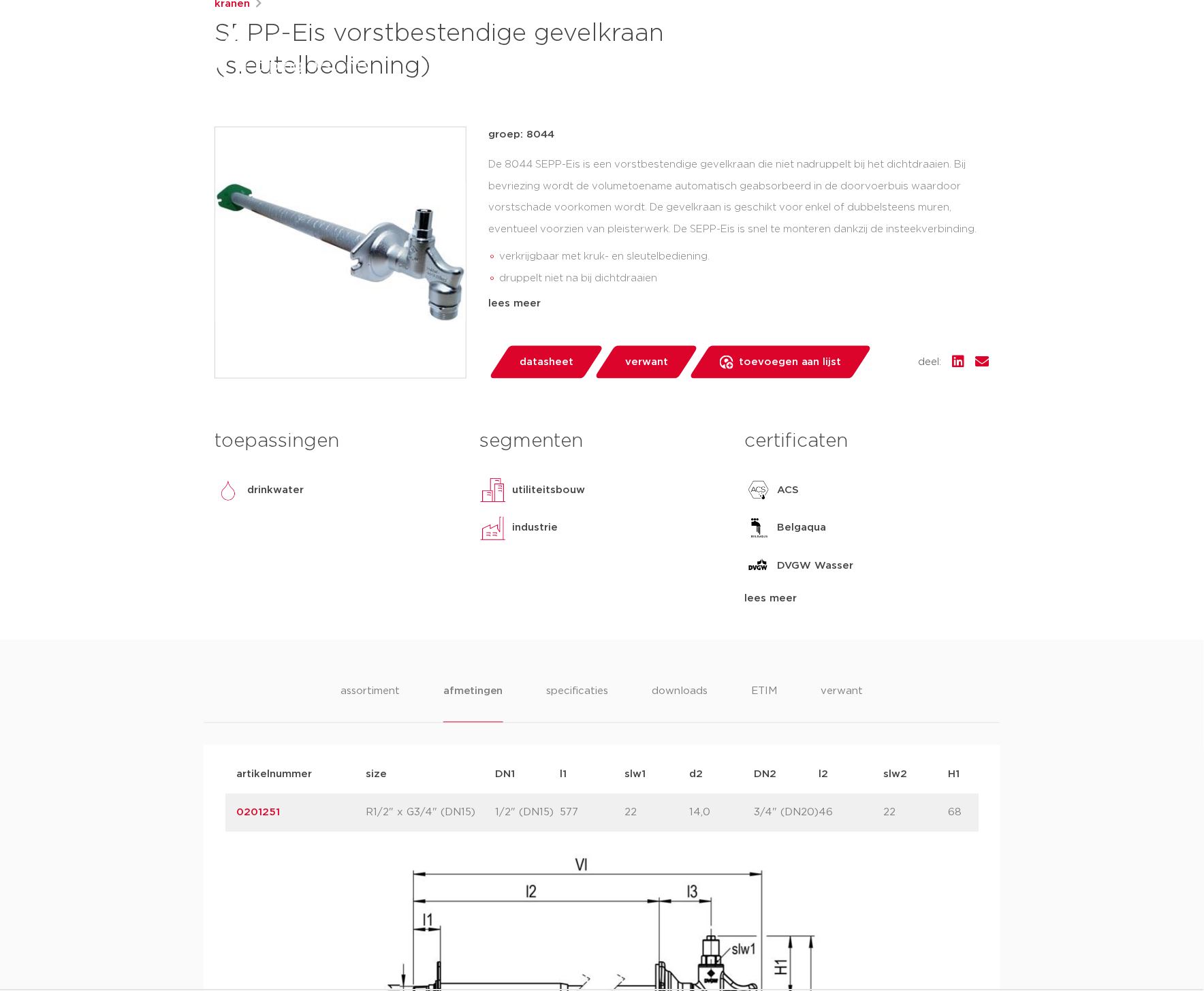
scroll to position [0, 0]
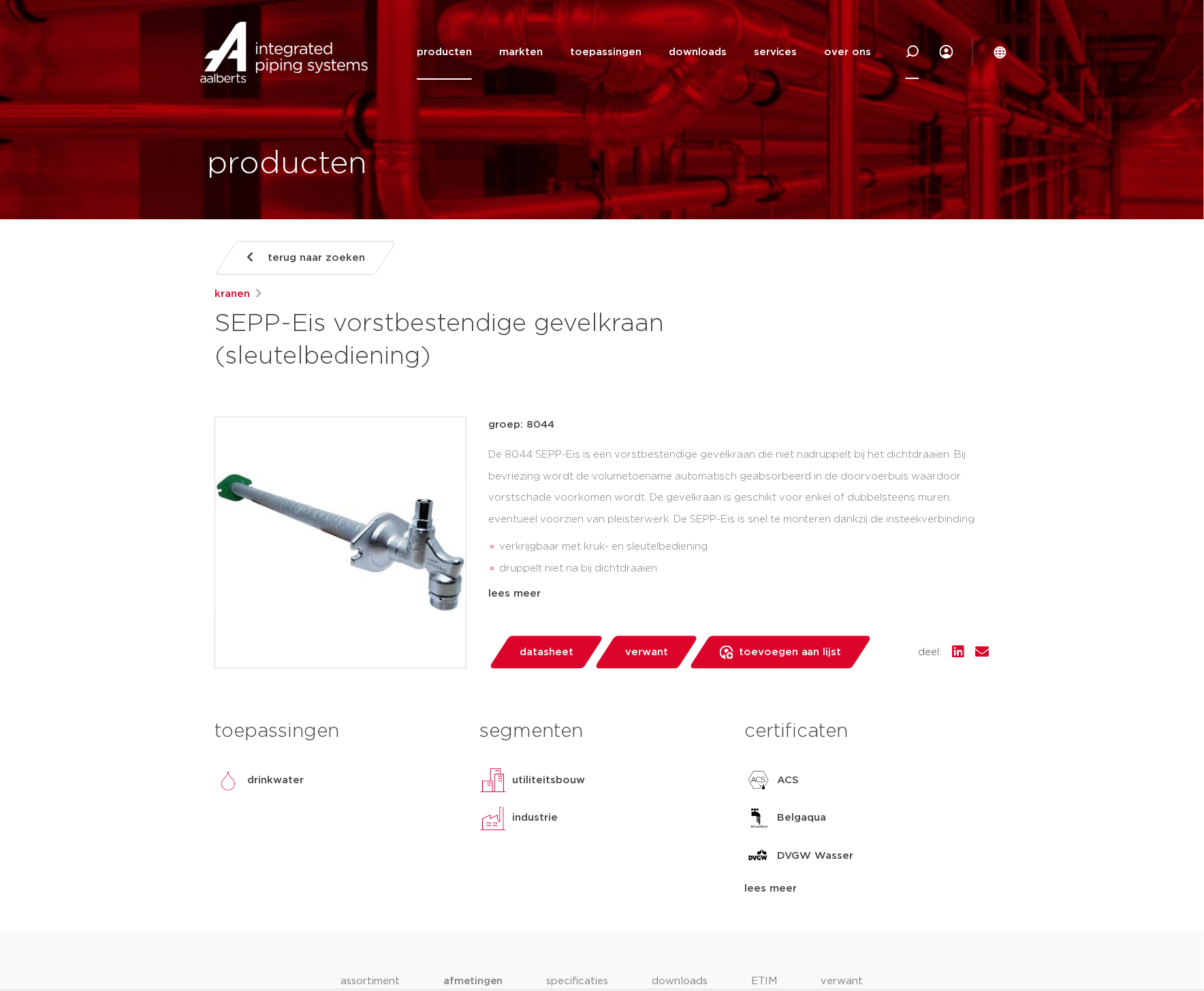
click at [908, 48] on icon at bounding box center [912, 52] width 14 height 14
type input "r2405"
click button "Zoeken" at bounding box center [0, 0] width 0 height 0
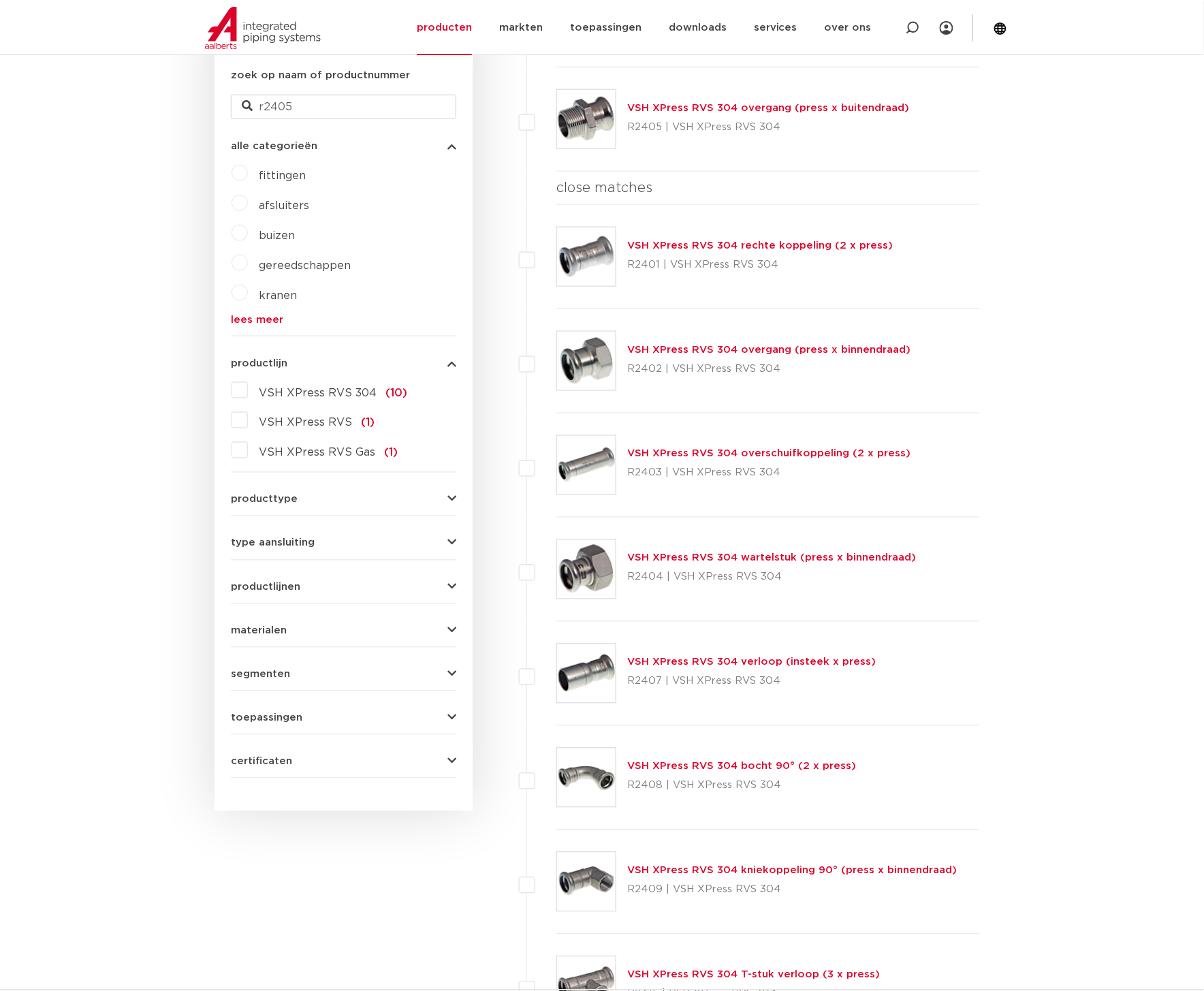
click at [759, 103] on link "VSH XPress RVS 304 overgang (press x buitendraad)" at bounding box center [768, 108] width 282 height 11
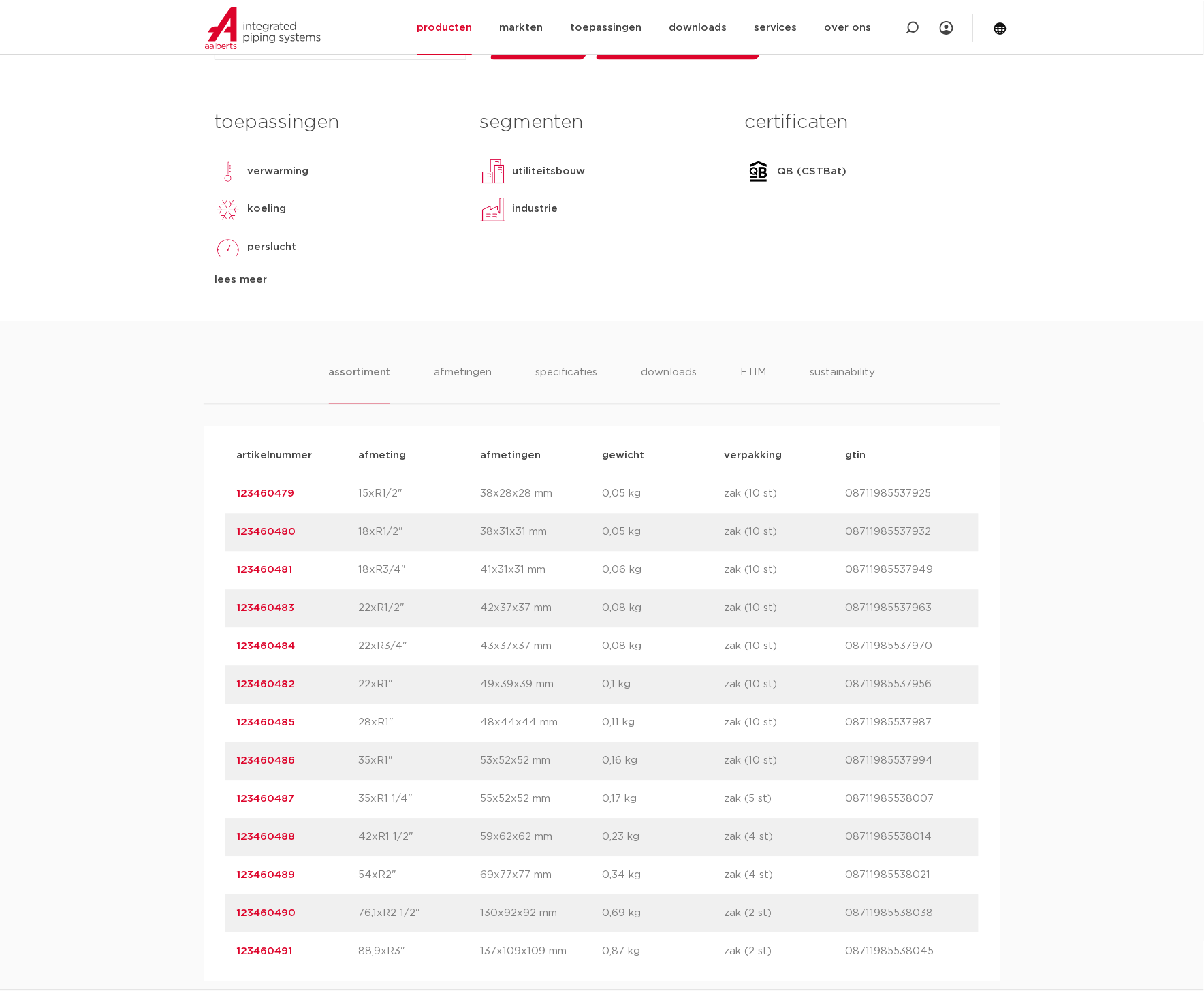
scroll to position [794, 0]
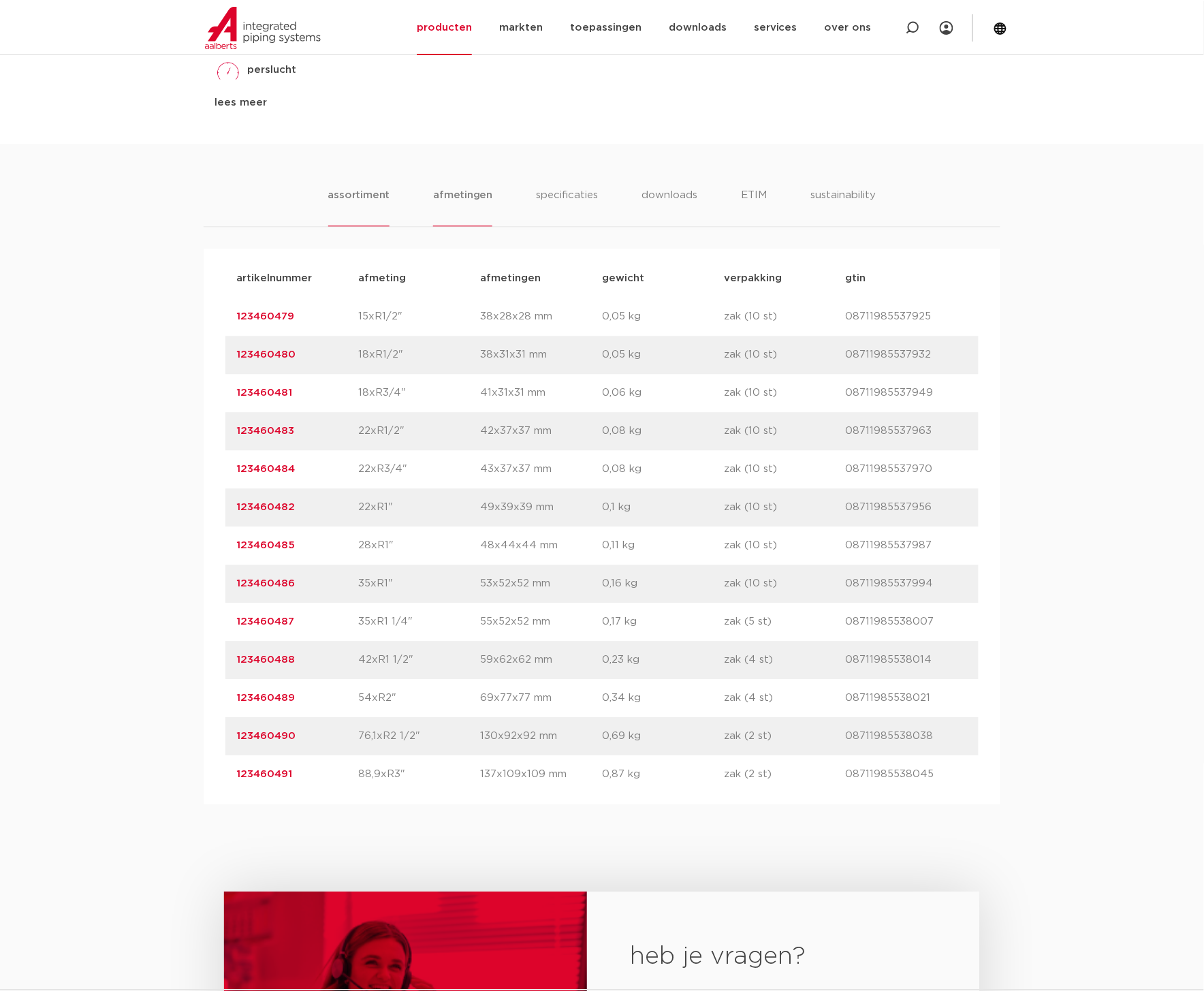
click at [476, 193] on li "afmetingen" at bounding box center [462, 207] width 60 height 38
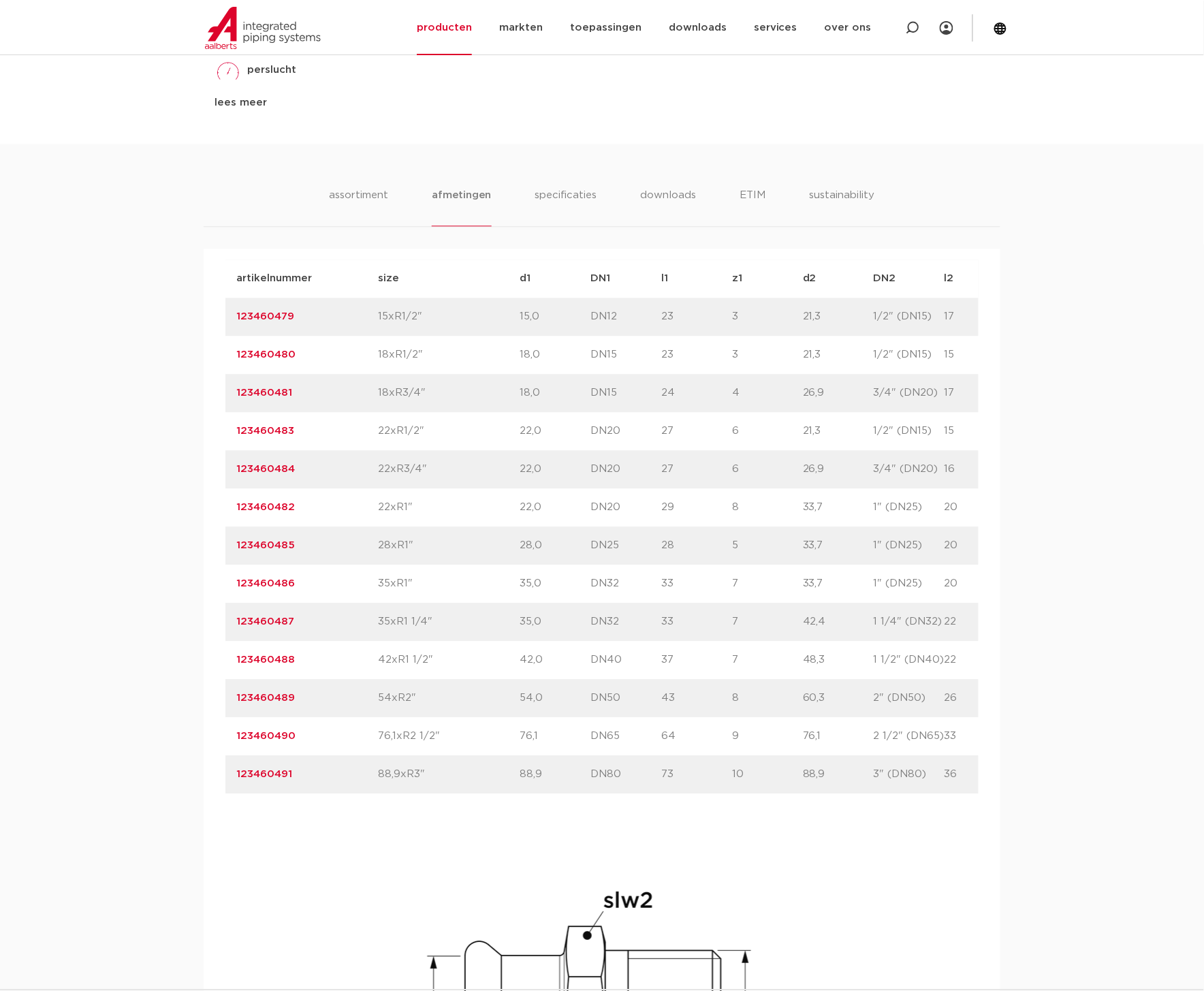
scroll to position [0, 100]
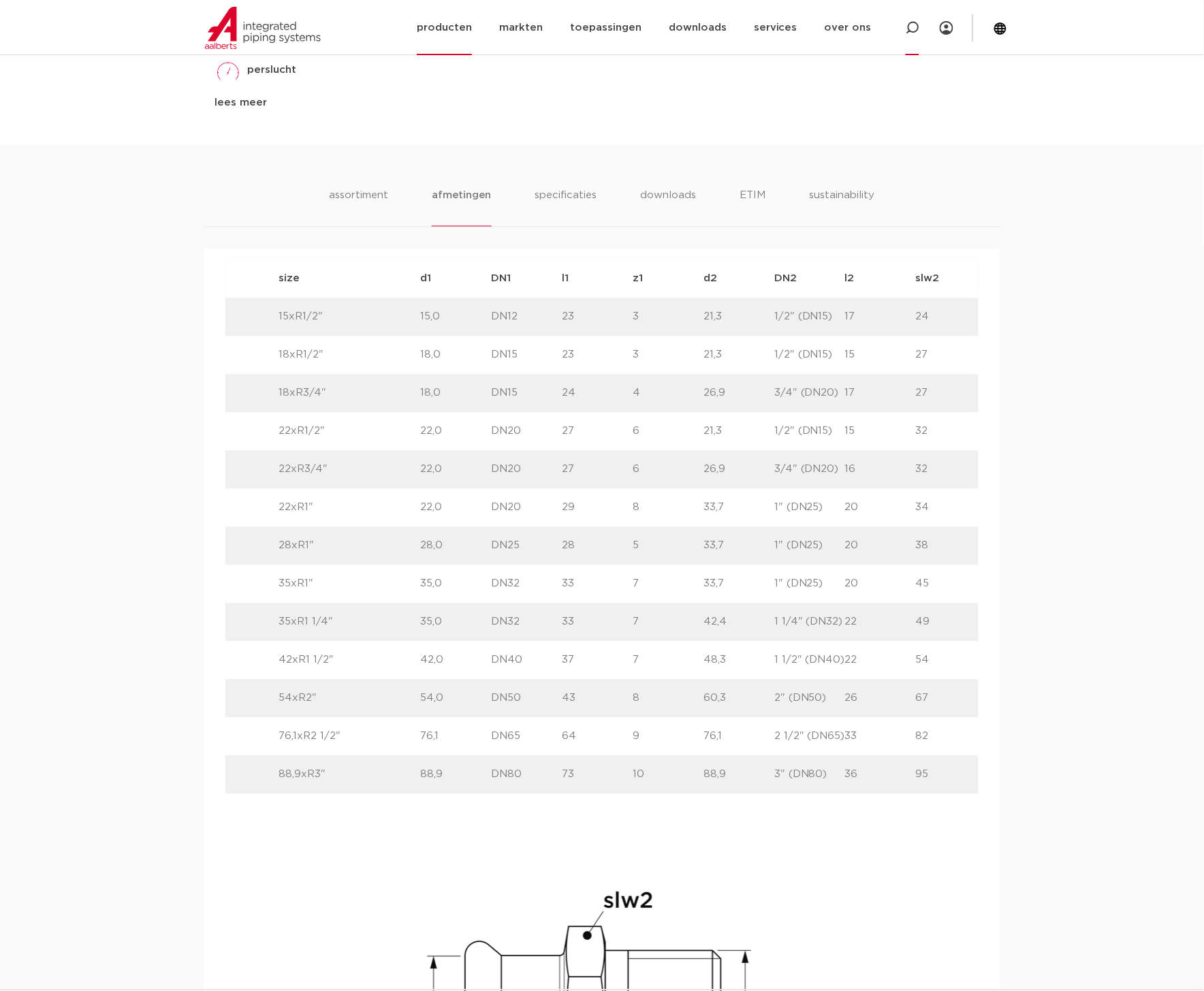
click at [908, 19] on div at bounding box center [912, 27] width 14 height 55
type input "r2407"
click button "Zoeken" at bounding box center [0, 0] width 0 height 0
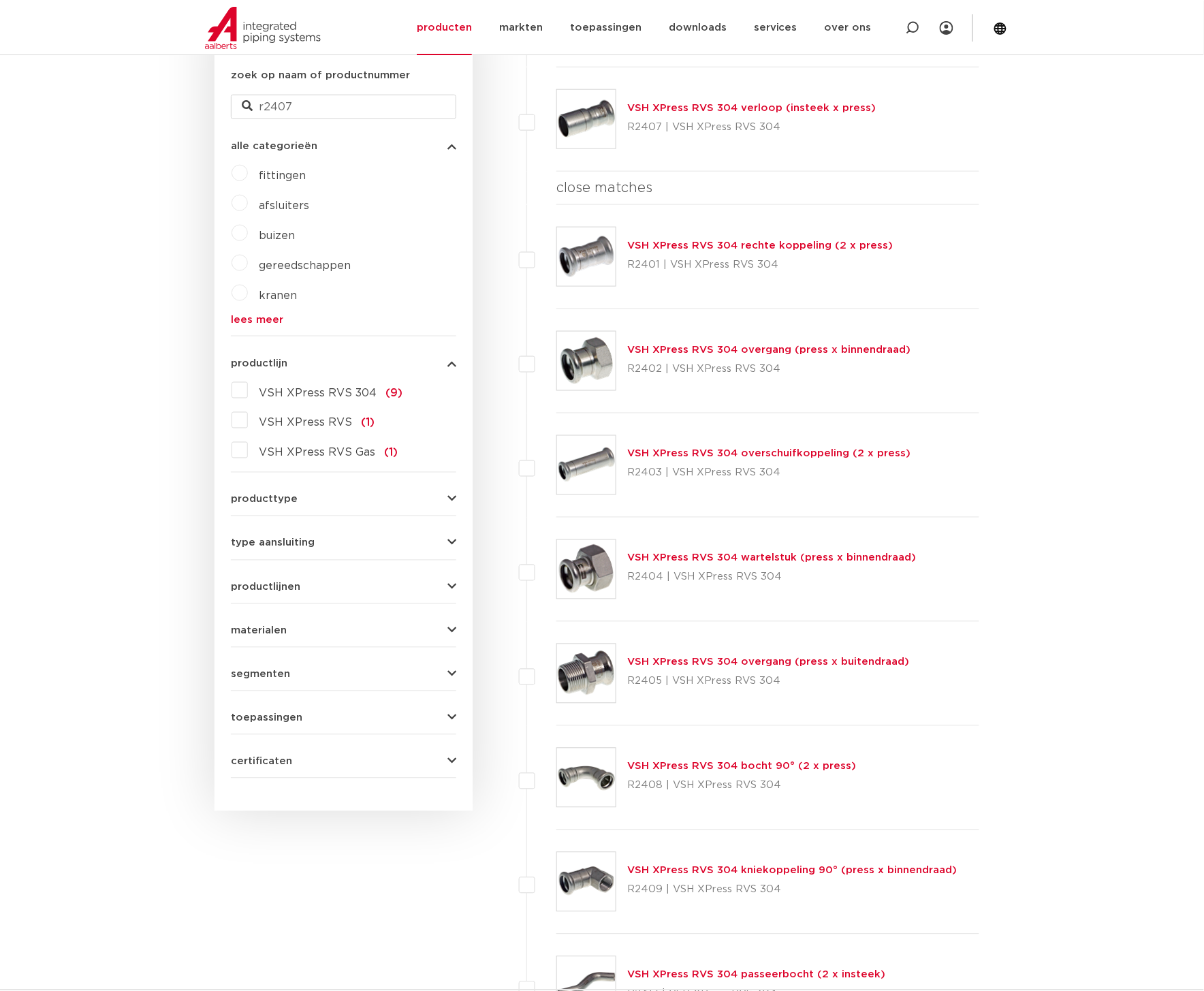
click at [740, 107] on link "VSH XPress RVS 304 verloop (insteek x press)" at bounding box center [752, 108] width 249 height 11
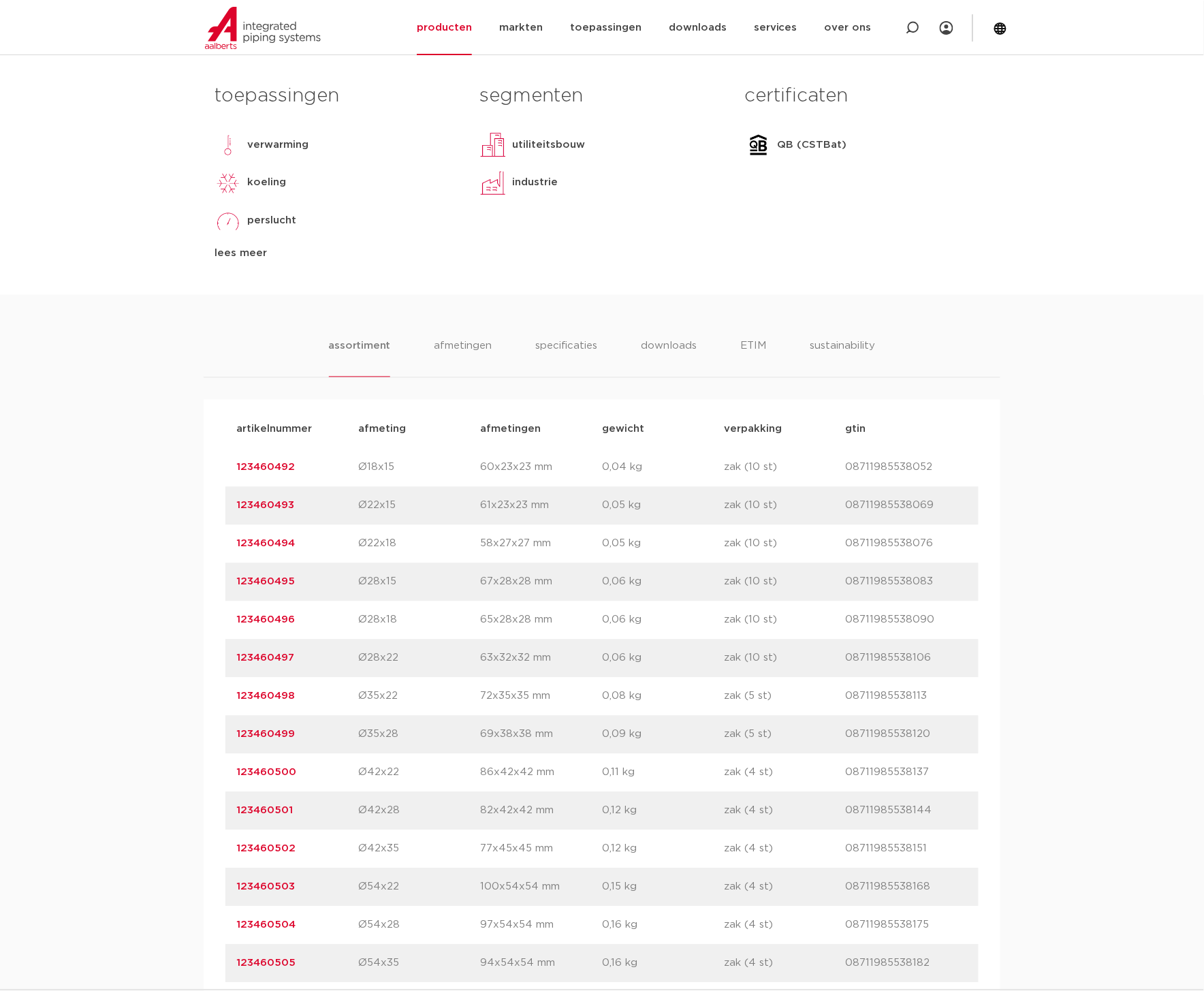
scroll to position [794, 0]
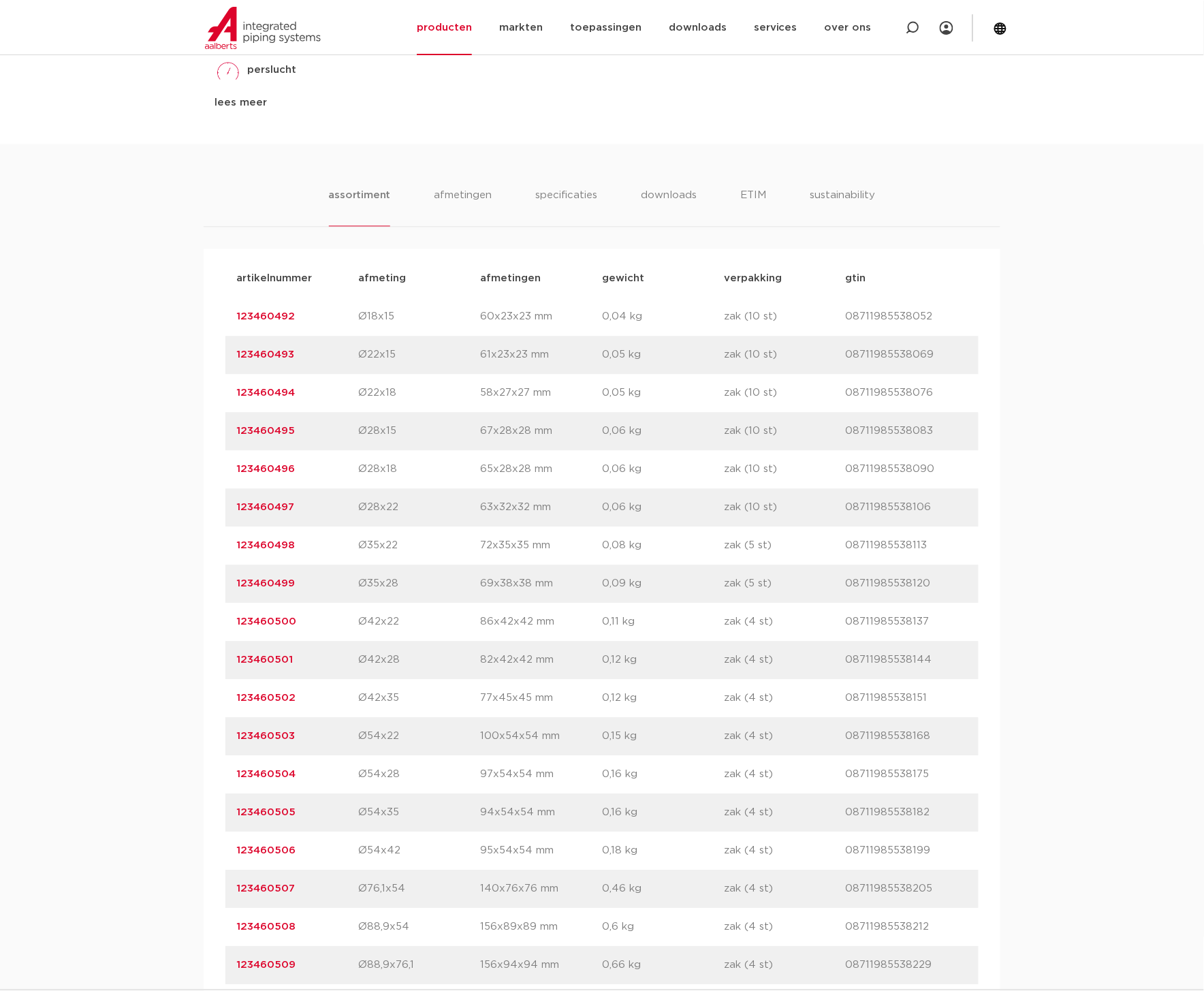
click at [133, 717] on div "assortiment afmetingen specificaties downloads ETIM sustainability assortiment …" at bounding box center [602, 608] width 1204 height 928
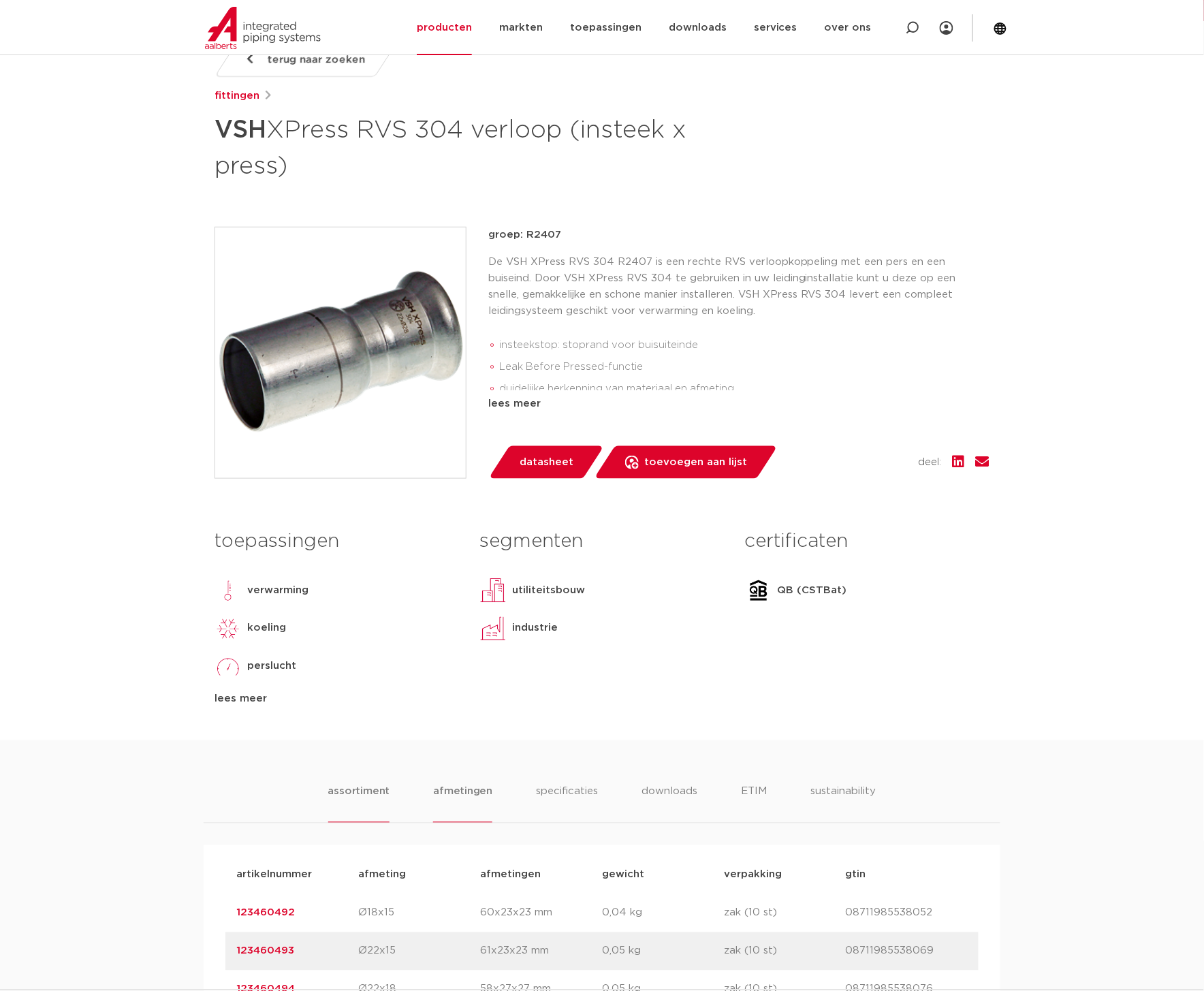
click at [458, 789] on li "afmetingen" at bounding box center [462, 802] width 60 height 38
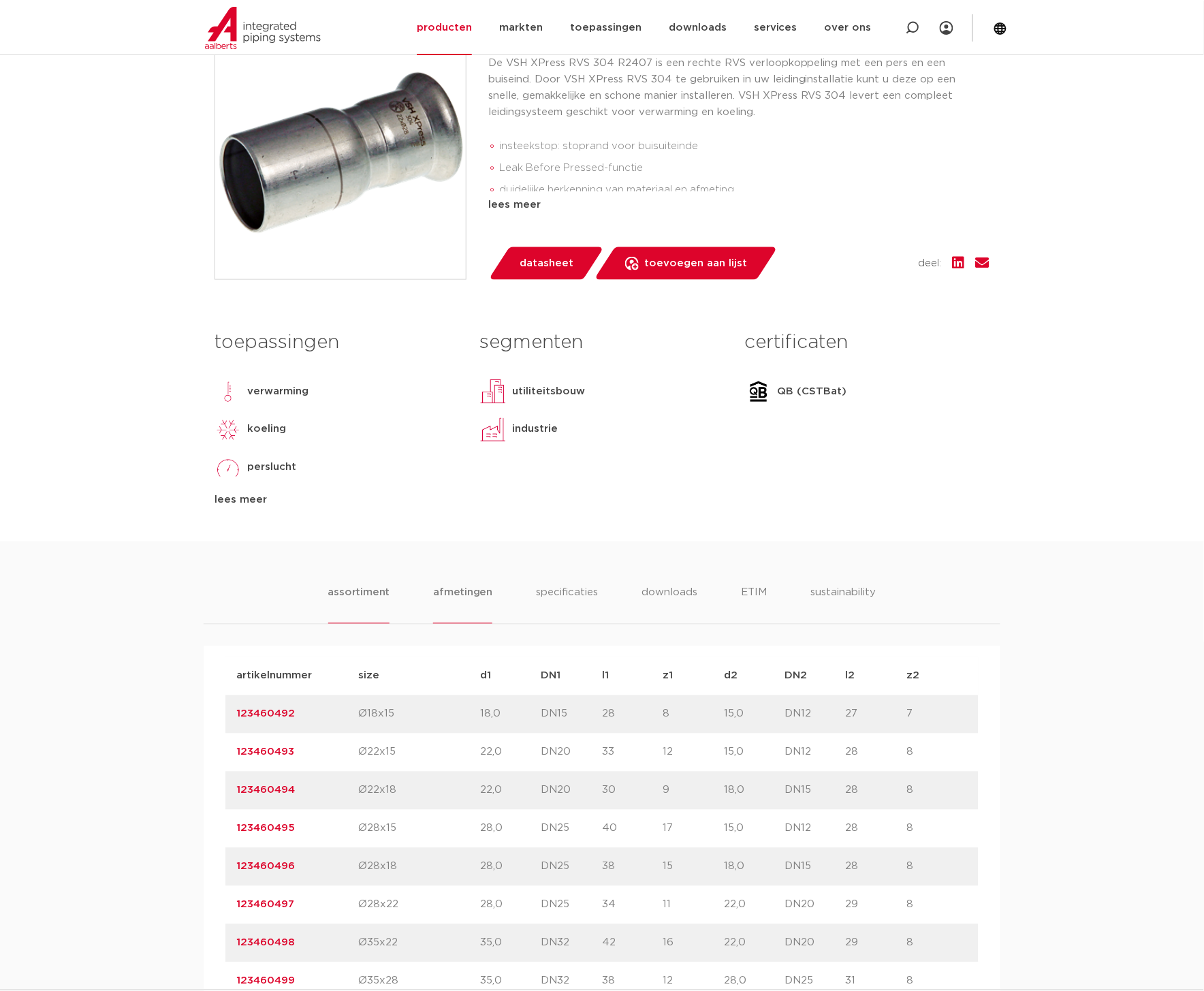
scroll to position [1589, 0]
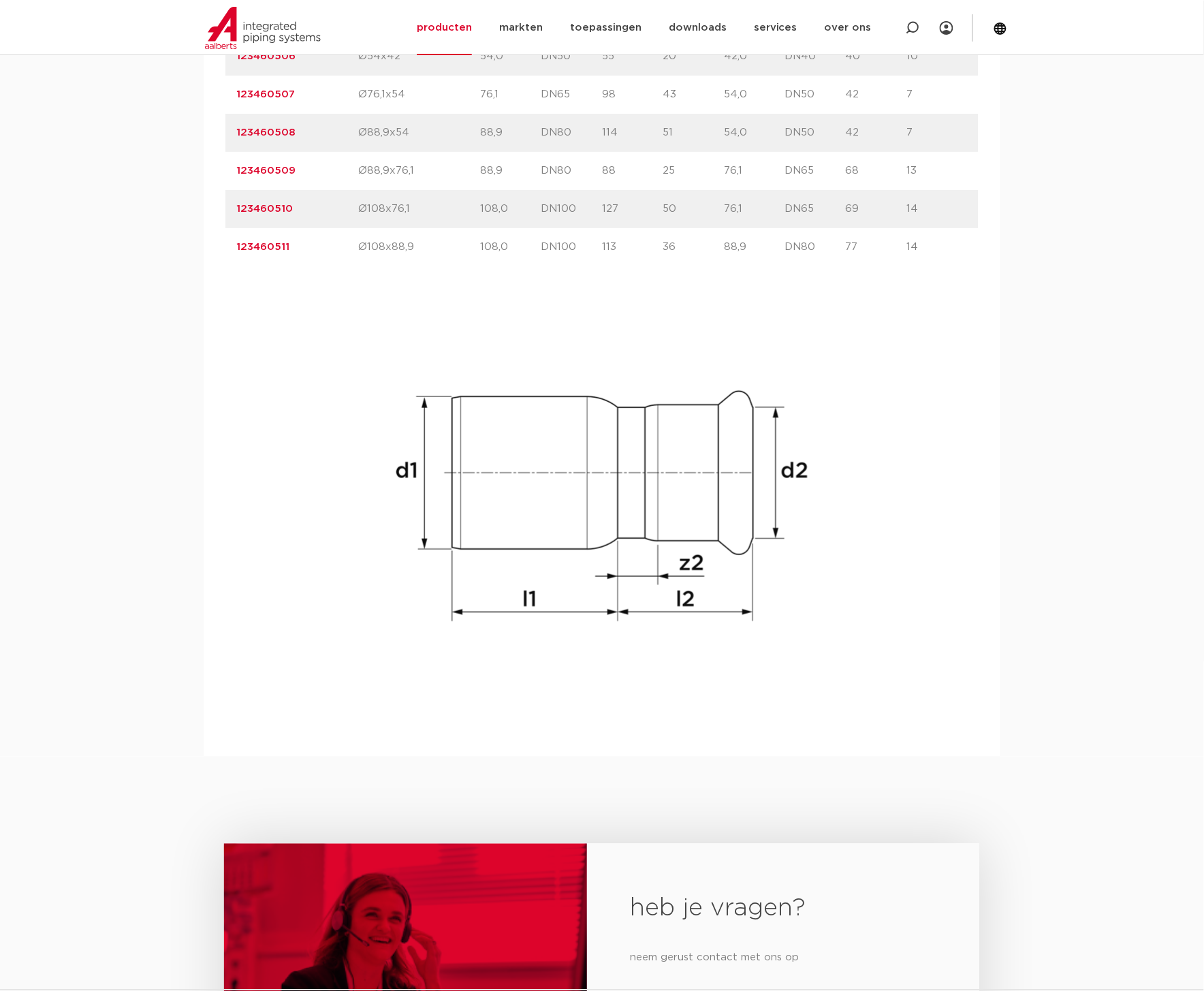
click at [379, 548] on div "artikelnummer size d1 DN1" at bounding box center [602, 94] width 753 height 1259
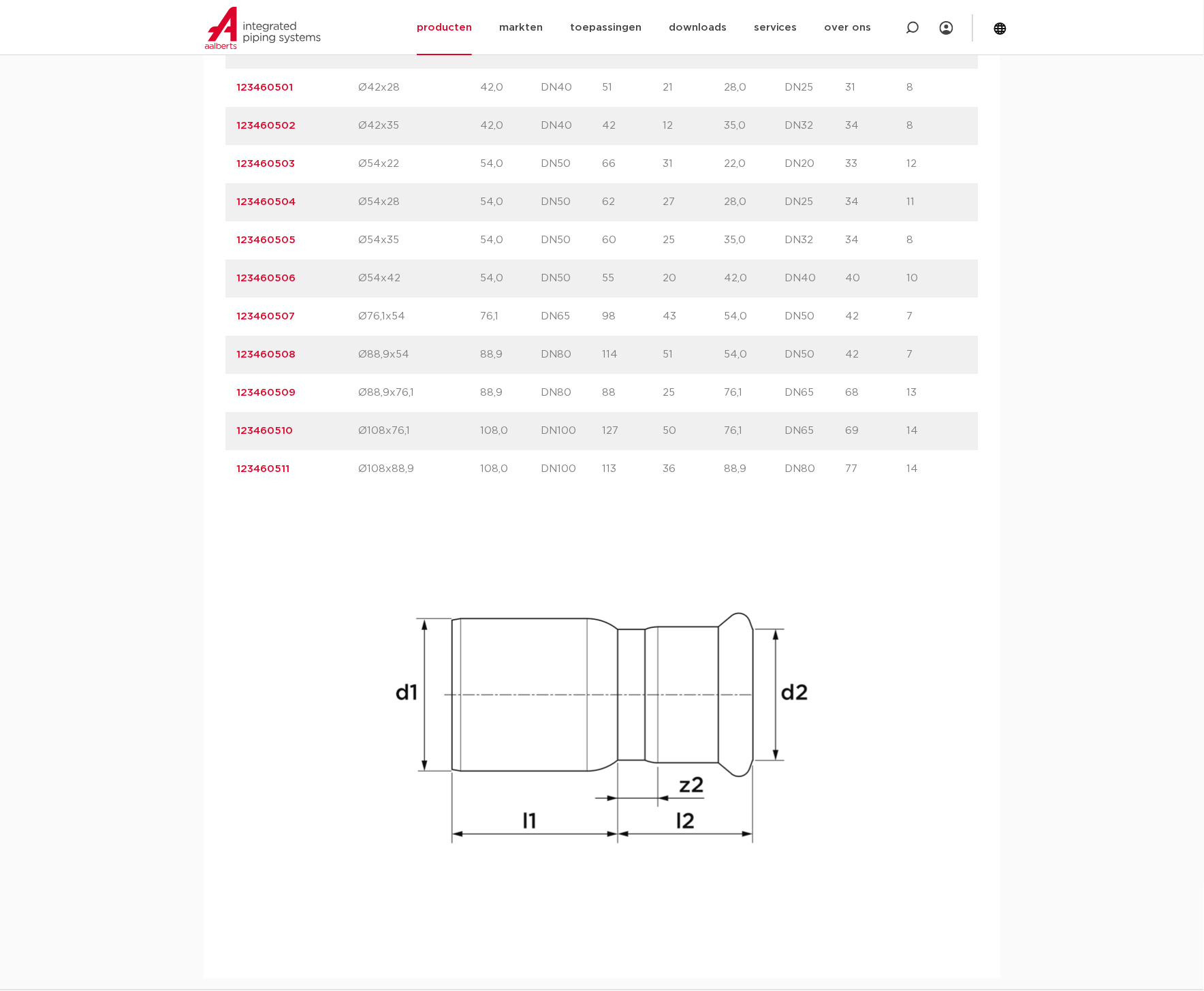
scroll to position [993, 0]
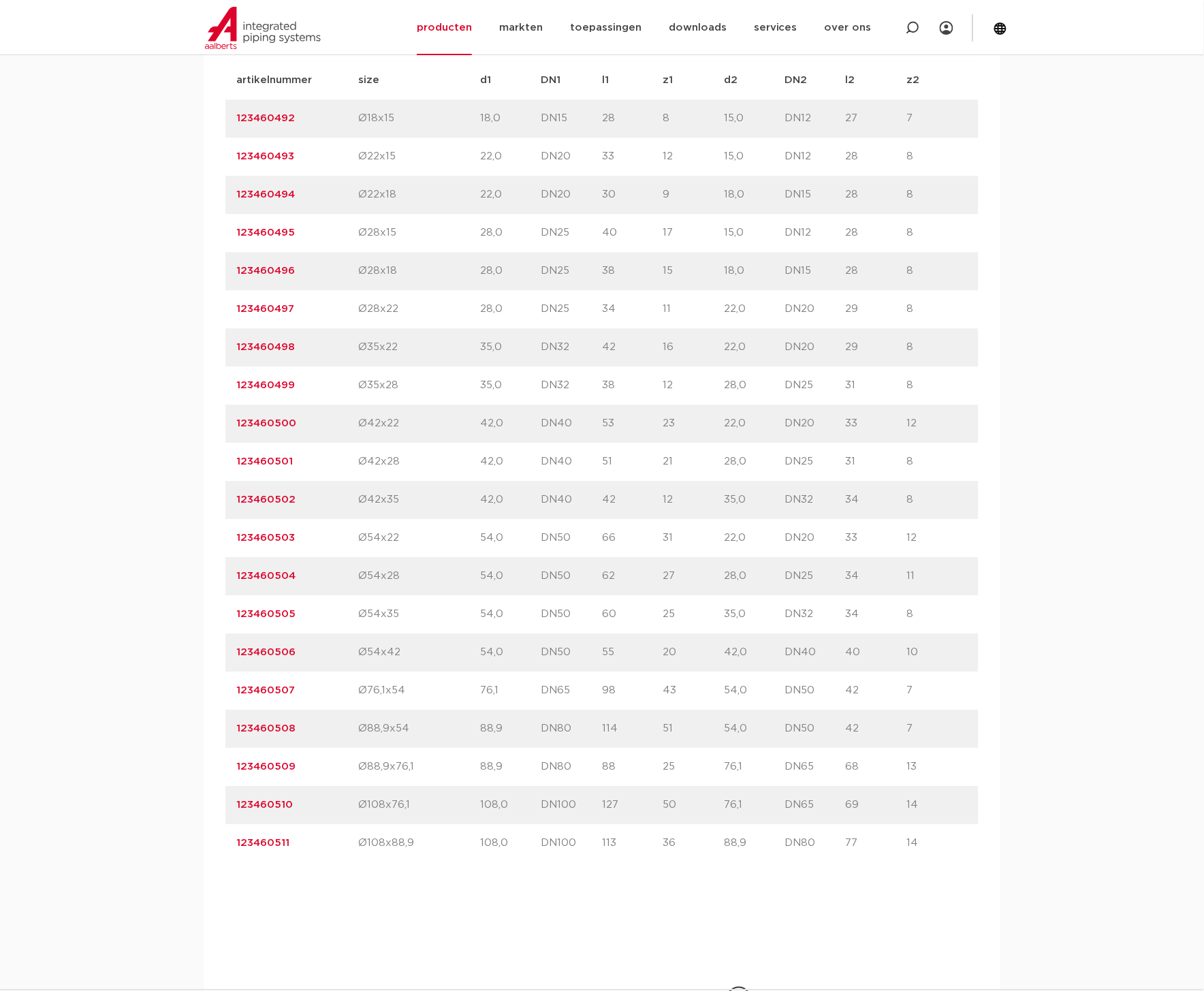
click at [272, 571] on link "123460504" at bounding box center [265, 576] width 60 height 11
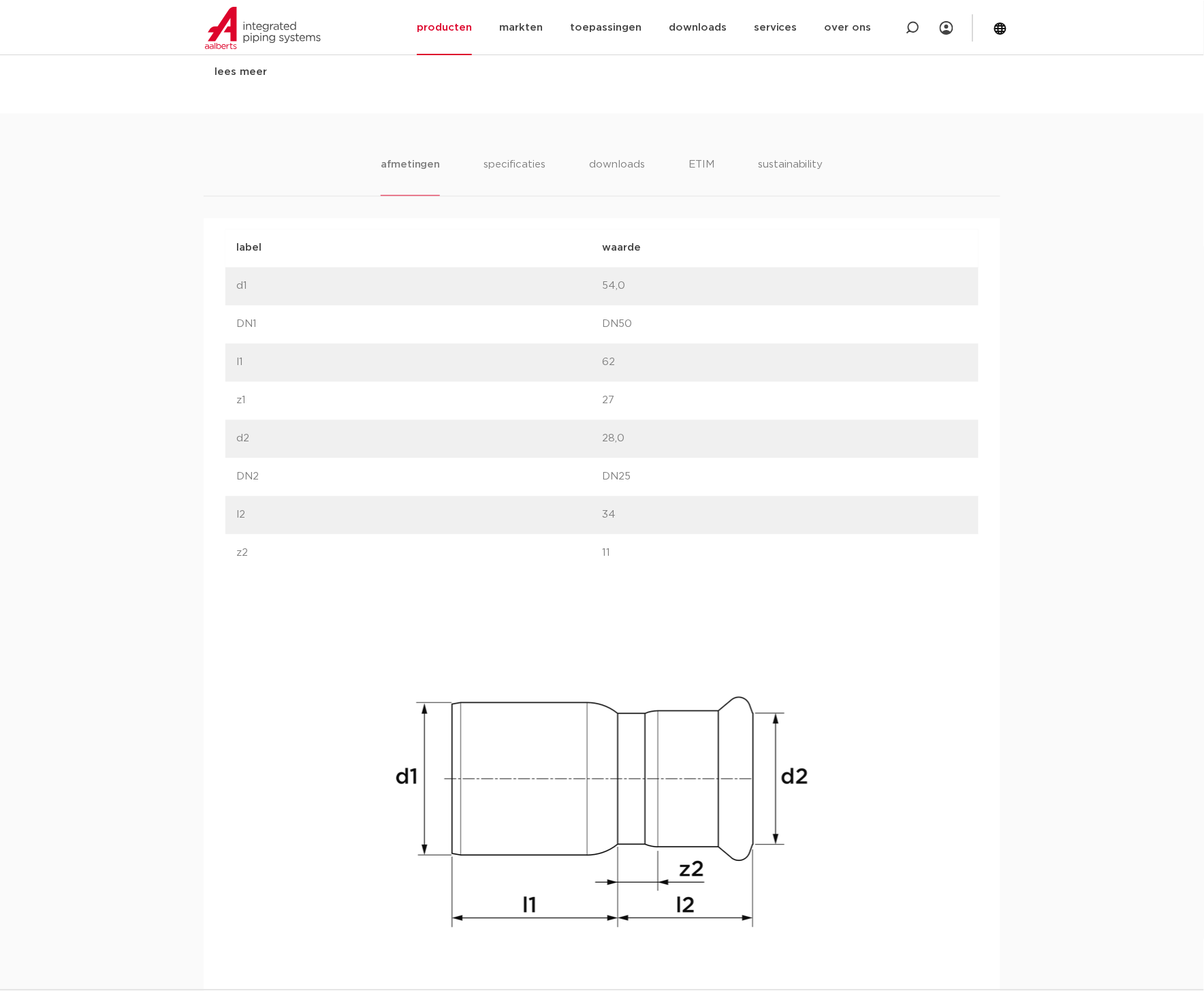
scroll to position [794, 0]
